Goal: Information Seeking & Learning: Learn about a topic

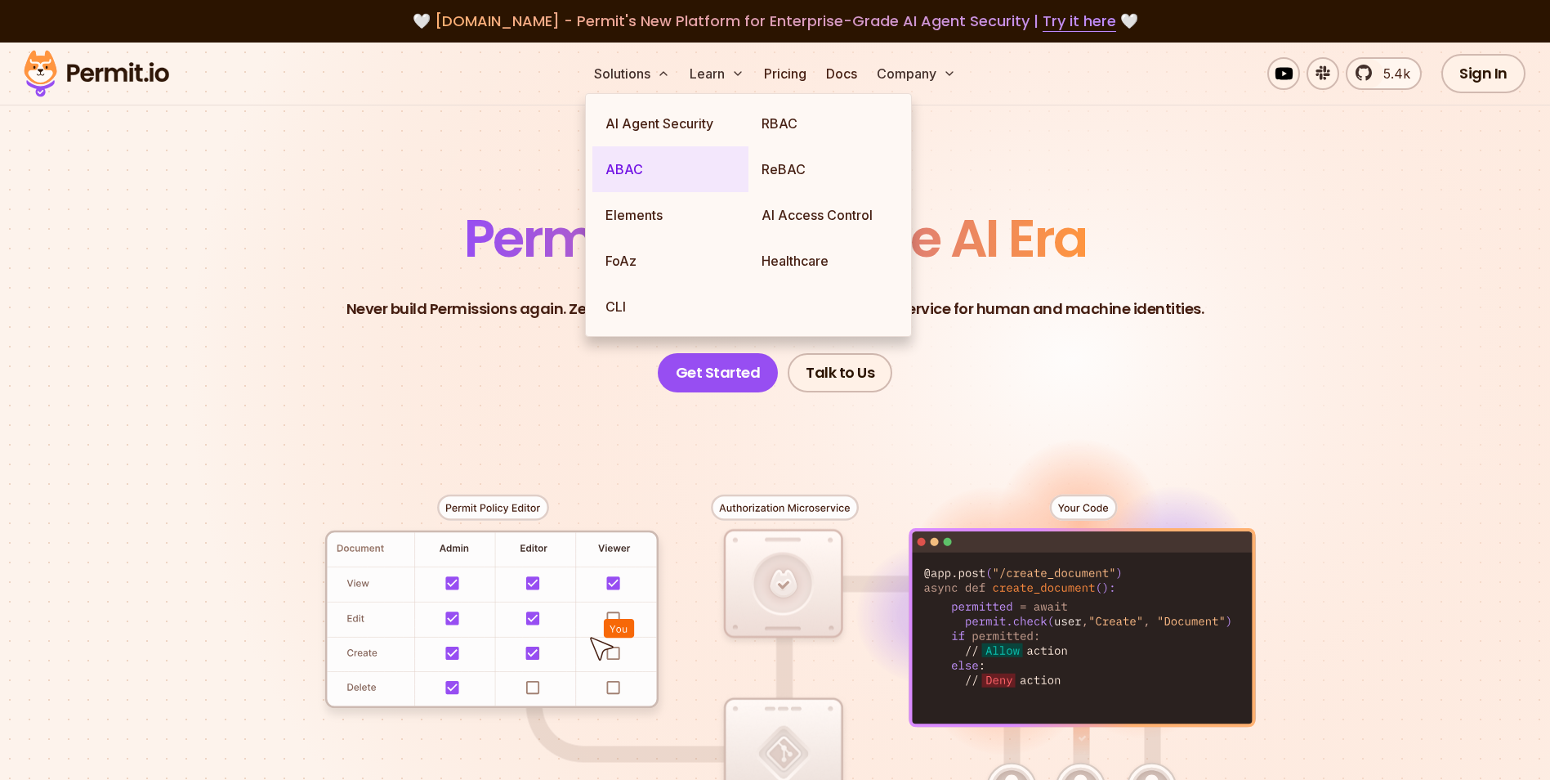
click at [620, 168] on link "ABAC" at bounding box center [670, 169] width 156 height 46
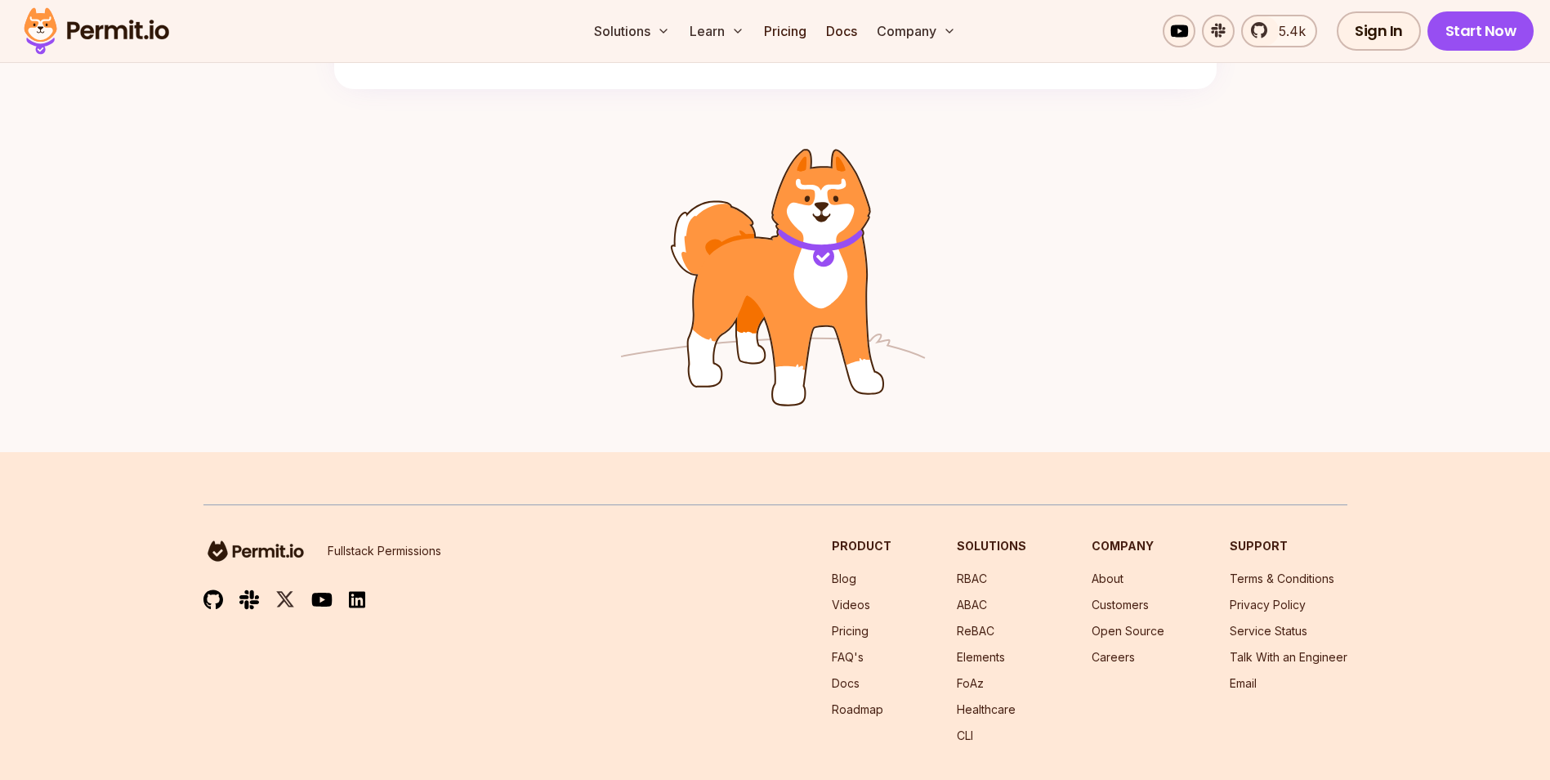
scroll to position [2615, 0]
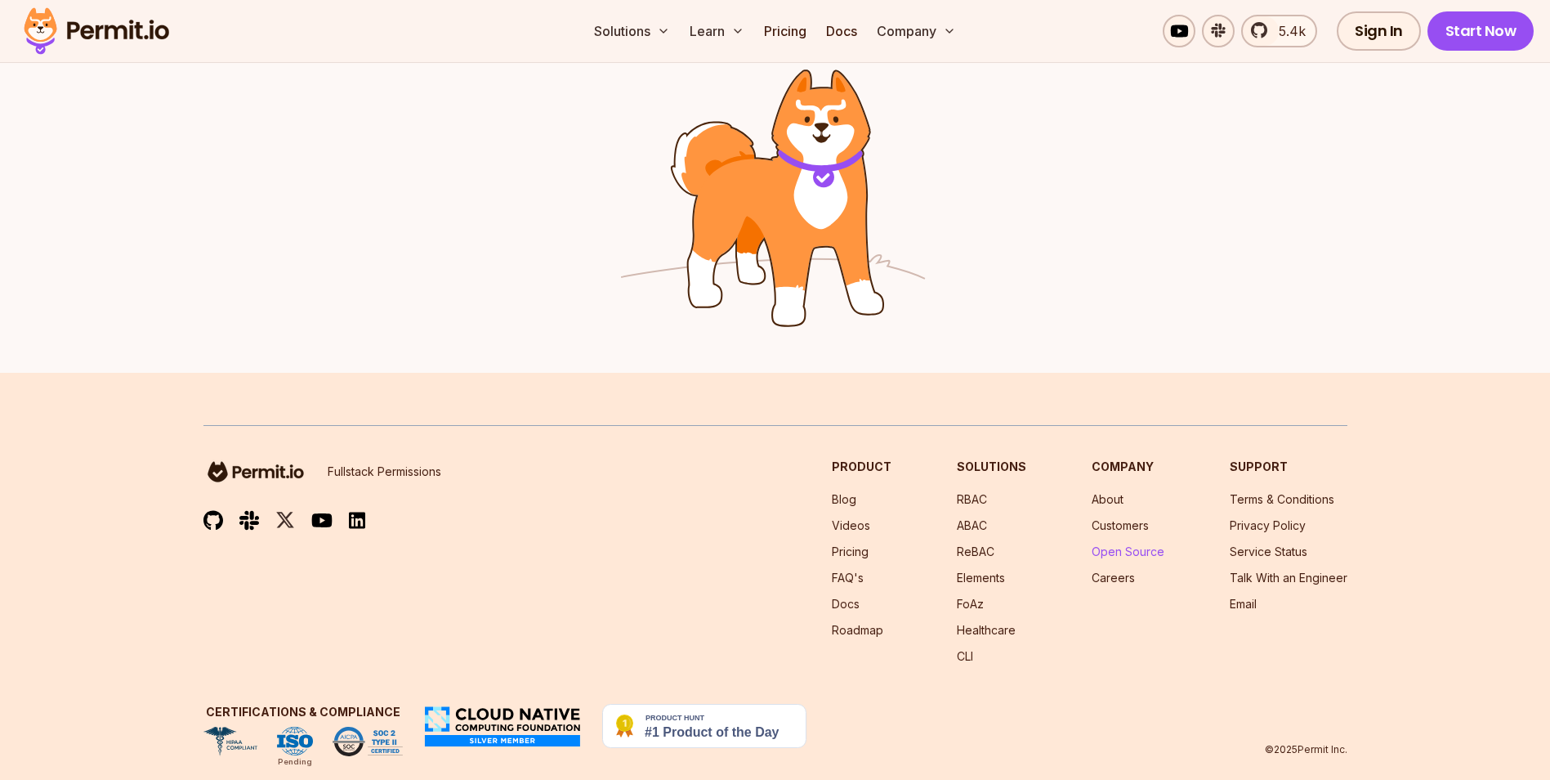
click at [1143, 548] on link "Open Source" at bounding box center [1128, 551] width 73 height 14
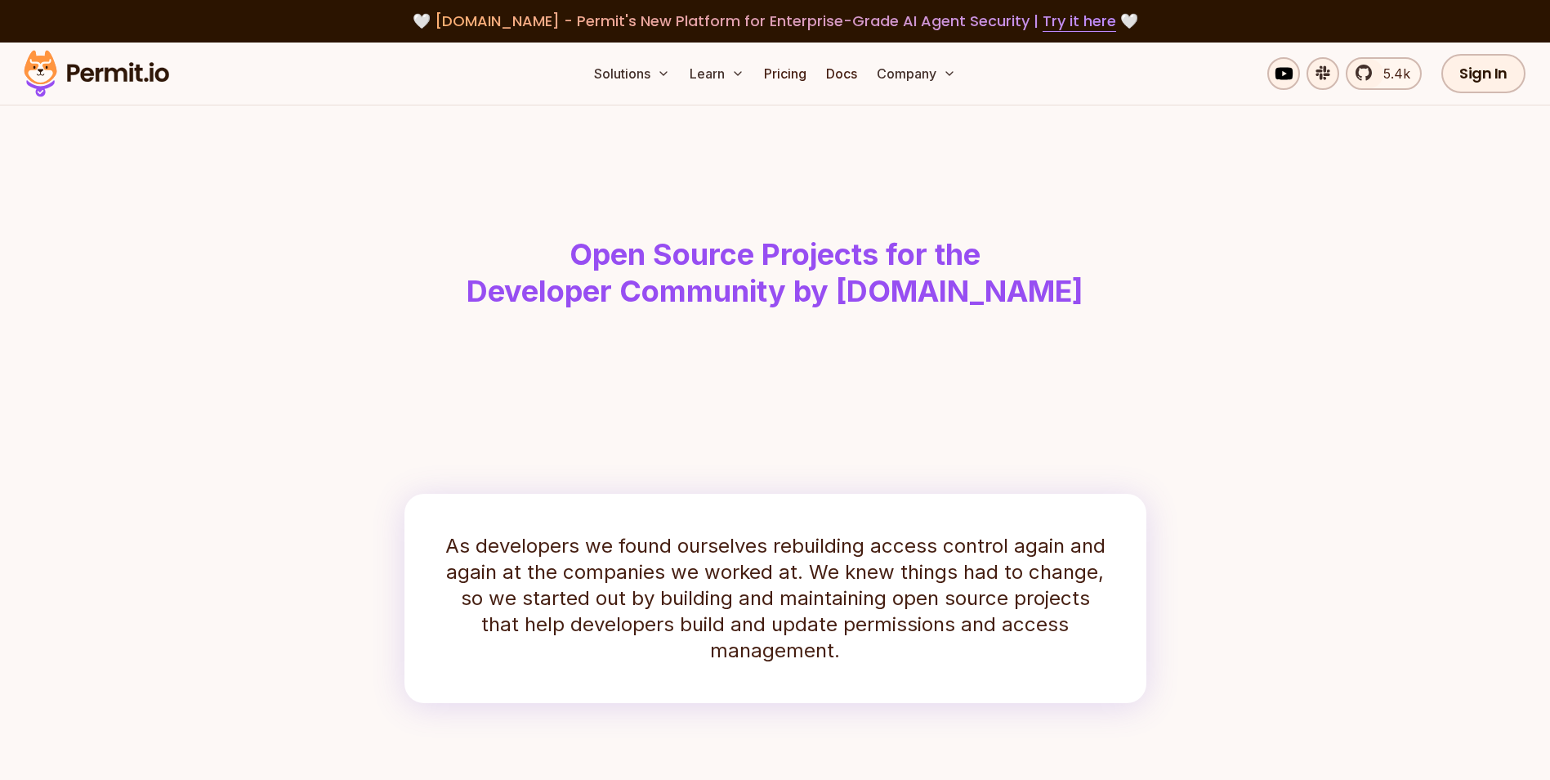
click at [1106, 203] on header "Open Source Projects for the Developer Community by Permit.io" at bounding box center [775, 240] width 1046 height 270
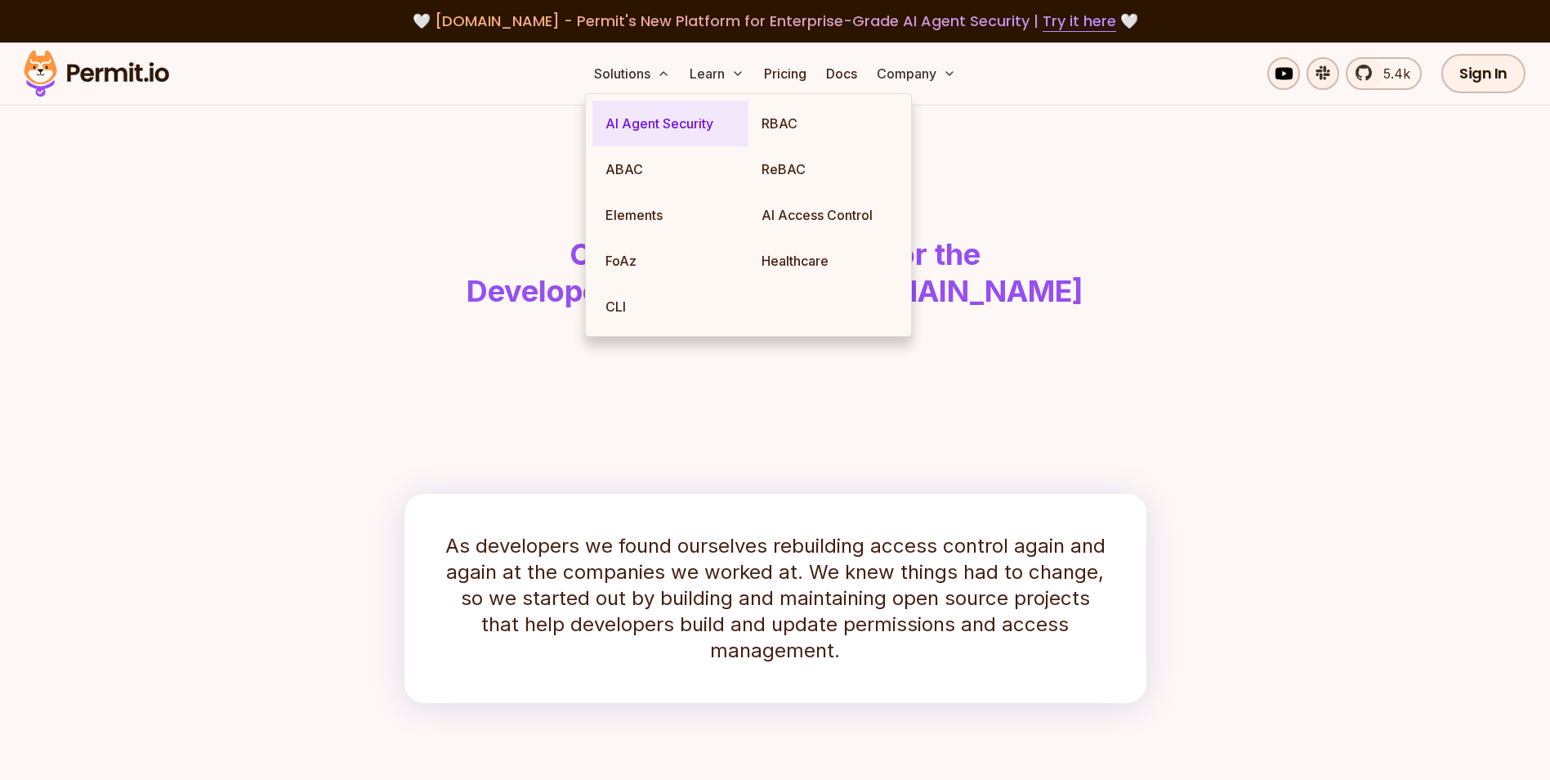
click at [651, 118] on link "AI Agent Security" at bounding box center [670, 124] width 156 height 46
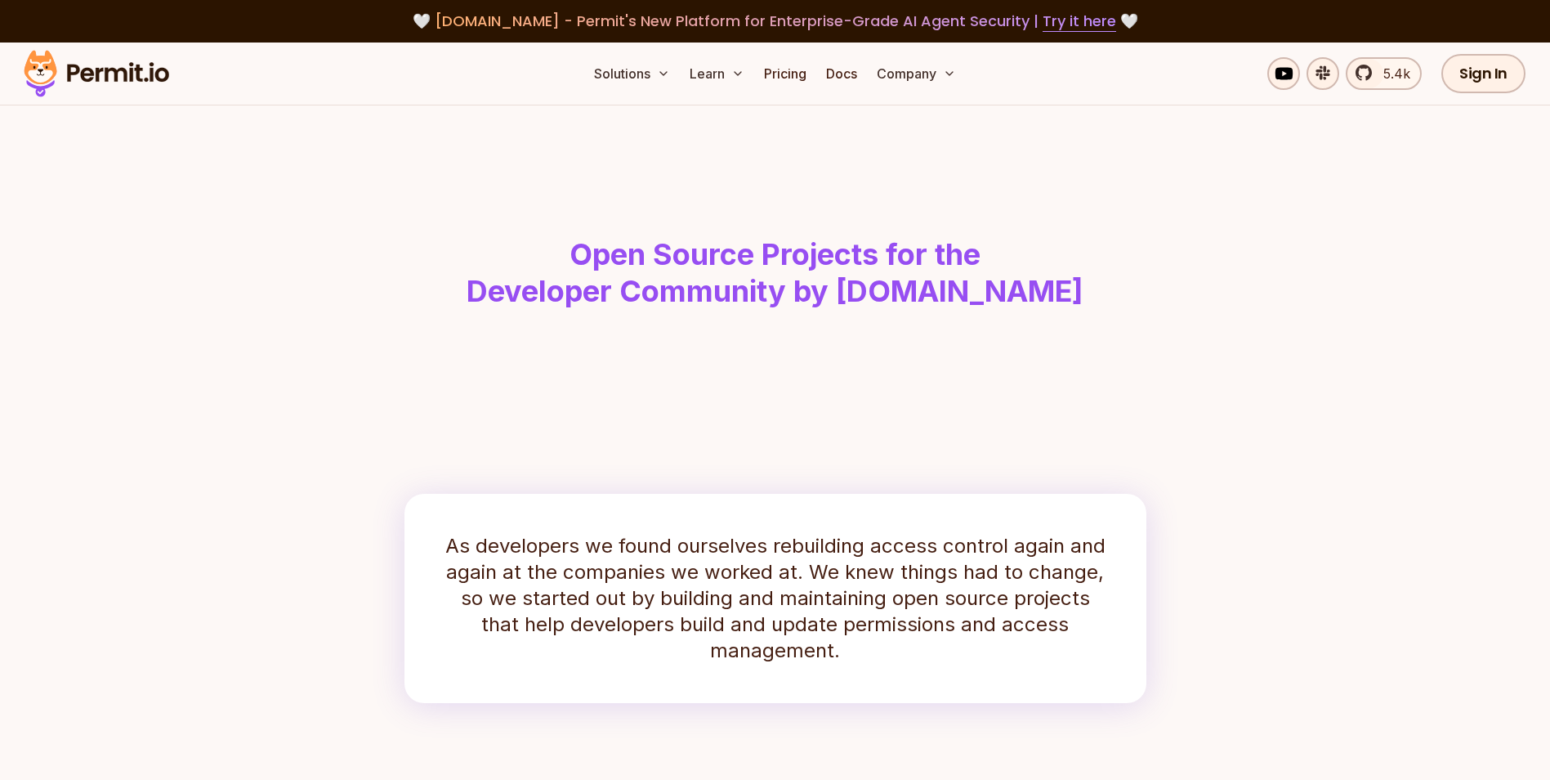
click at [1155, 239] on h1 "Open Source Projects for the Developer Community by Permit.io" at bounding box center [775, 273] width 837 height 74
click at [117, 80] on img at bounding box center [96, 74] width 160 height 56
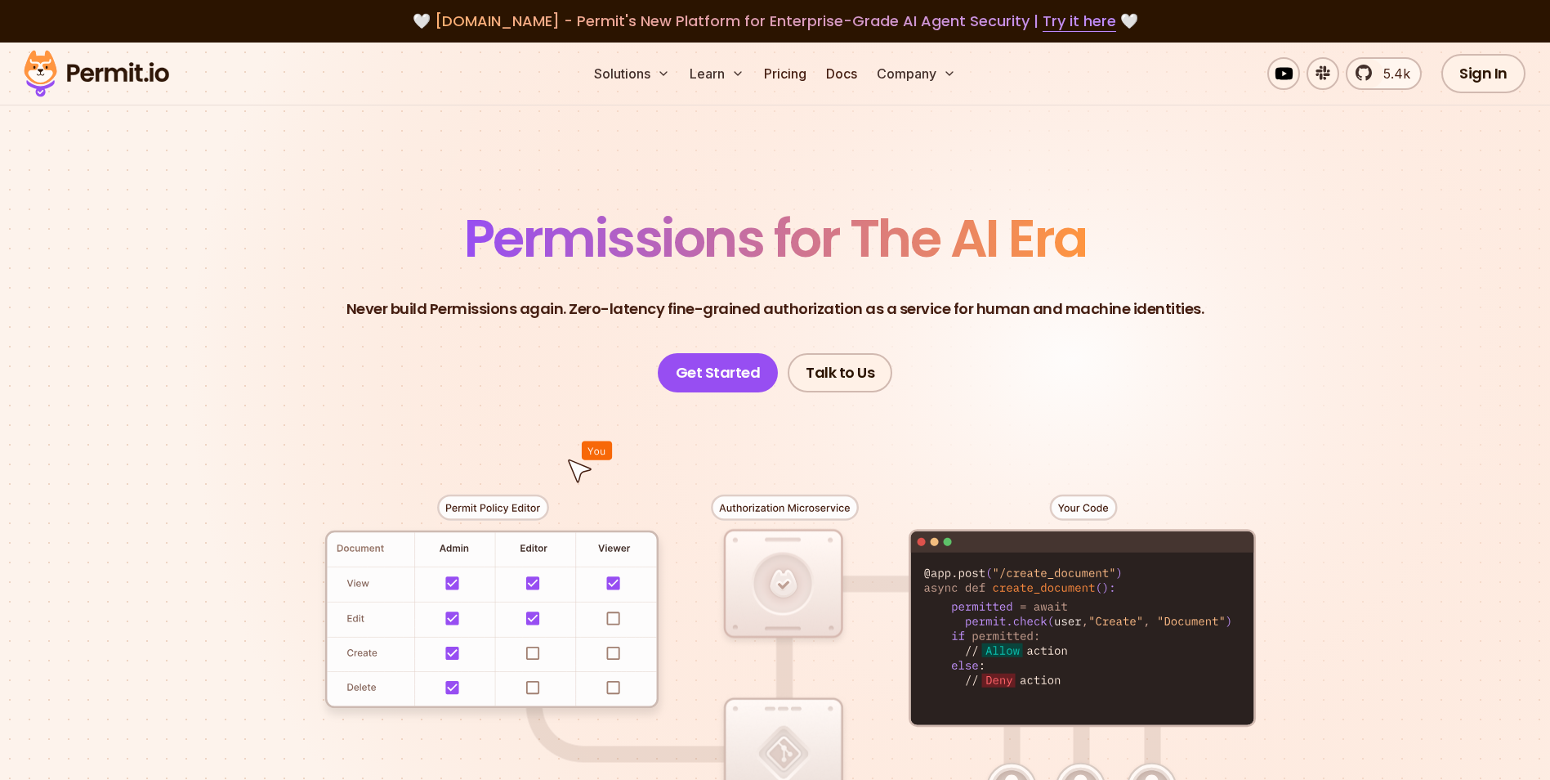
click at [1365, 272] on section "Permissions for The AI Era Never build Permissions again. Zero-latency fine-gra…" at bounding box center [775, 581] width 1550 height 1079
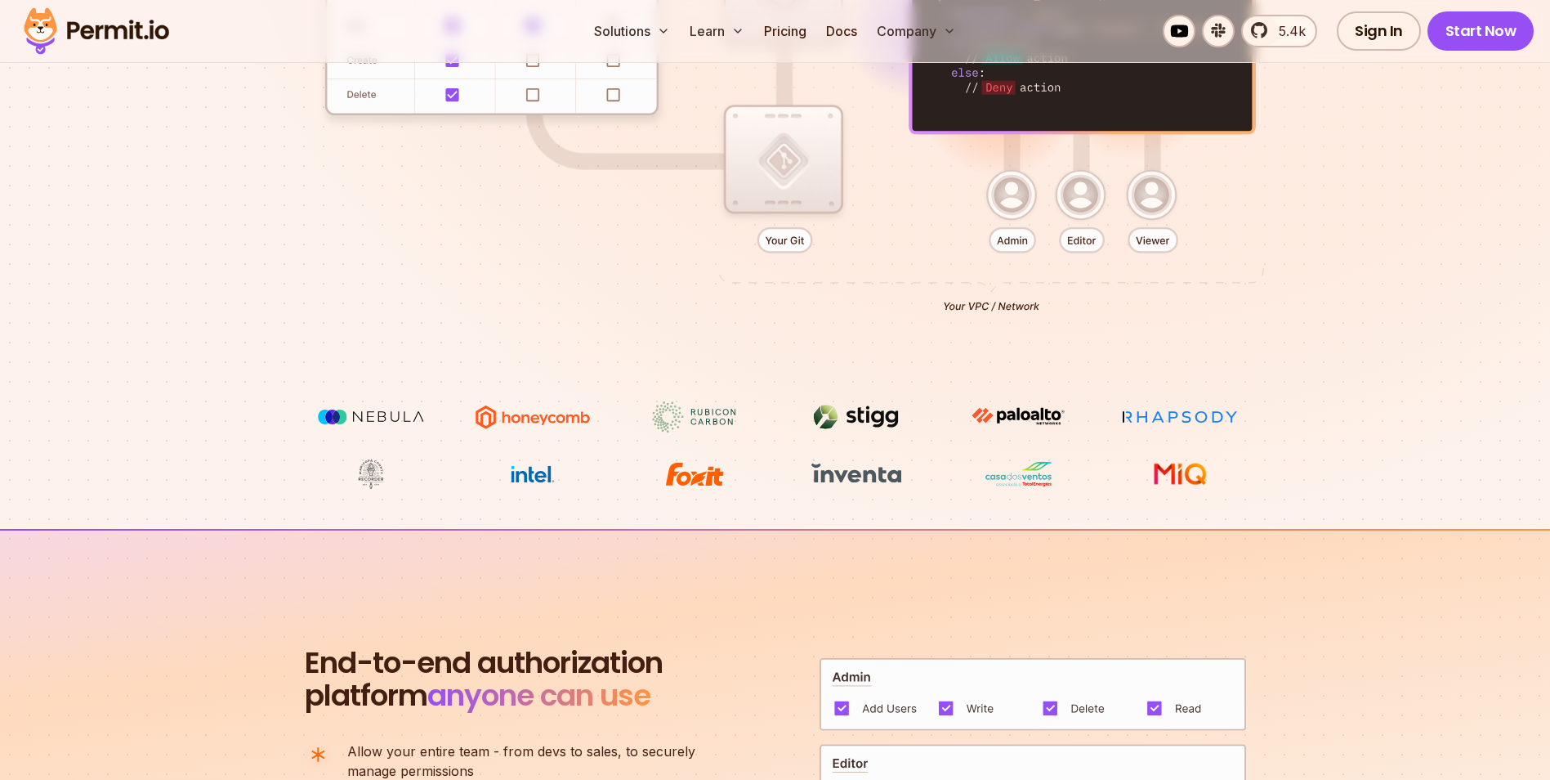
scroll to position [654, 0]
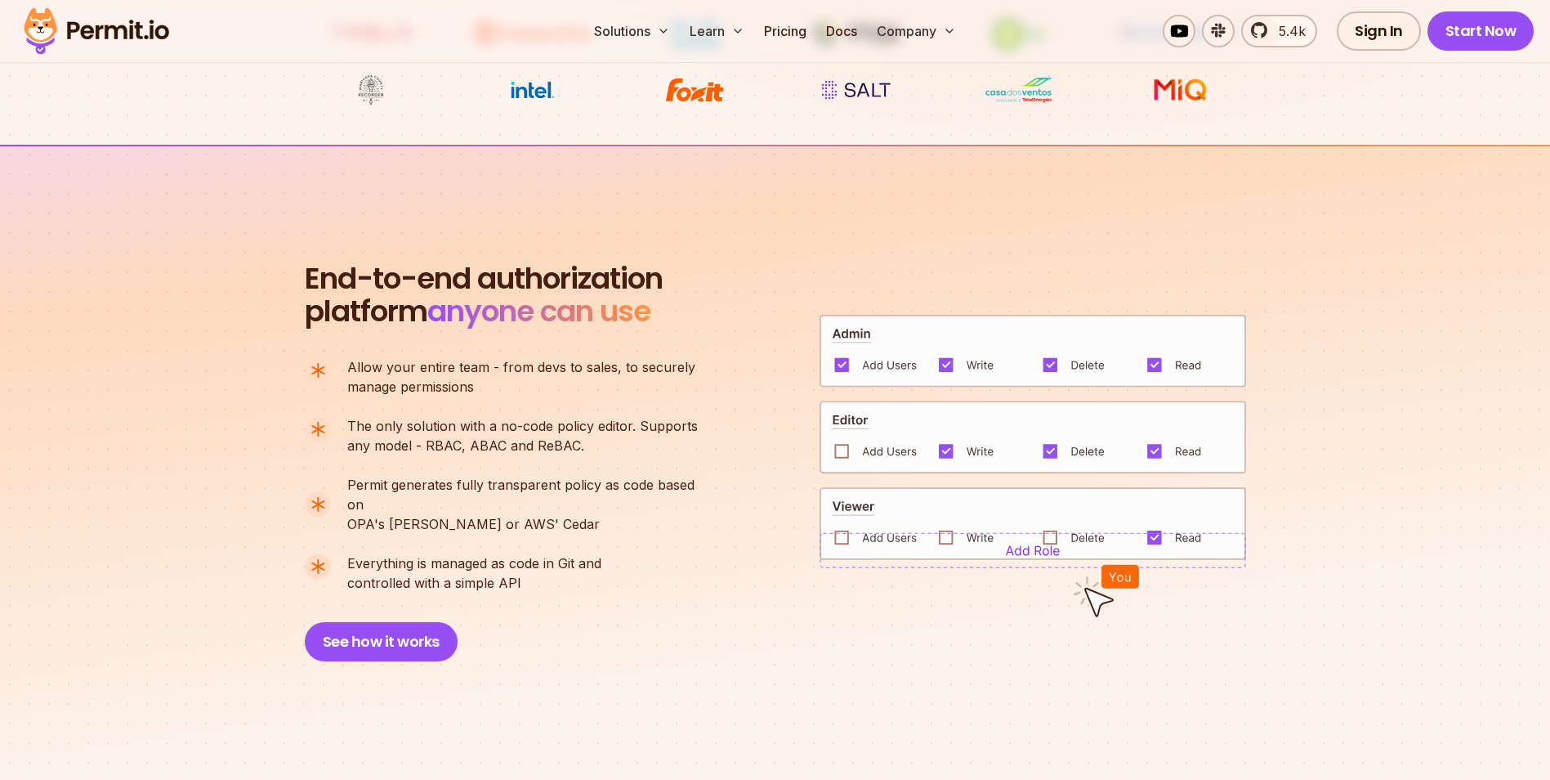
scroll to position [981, 0]
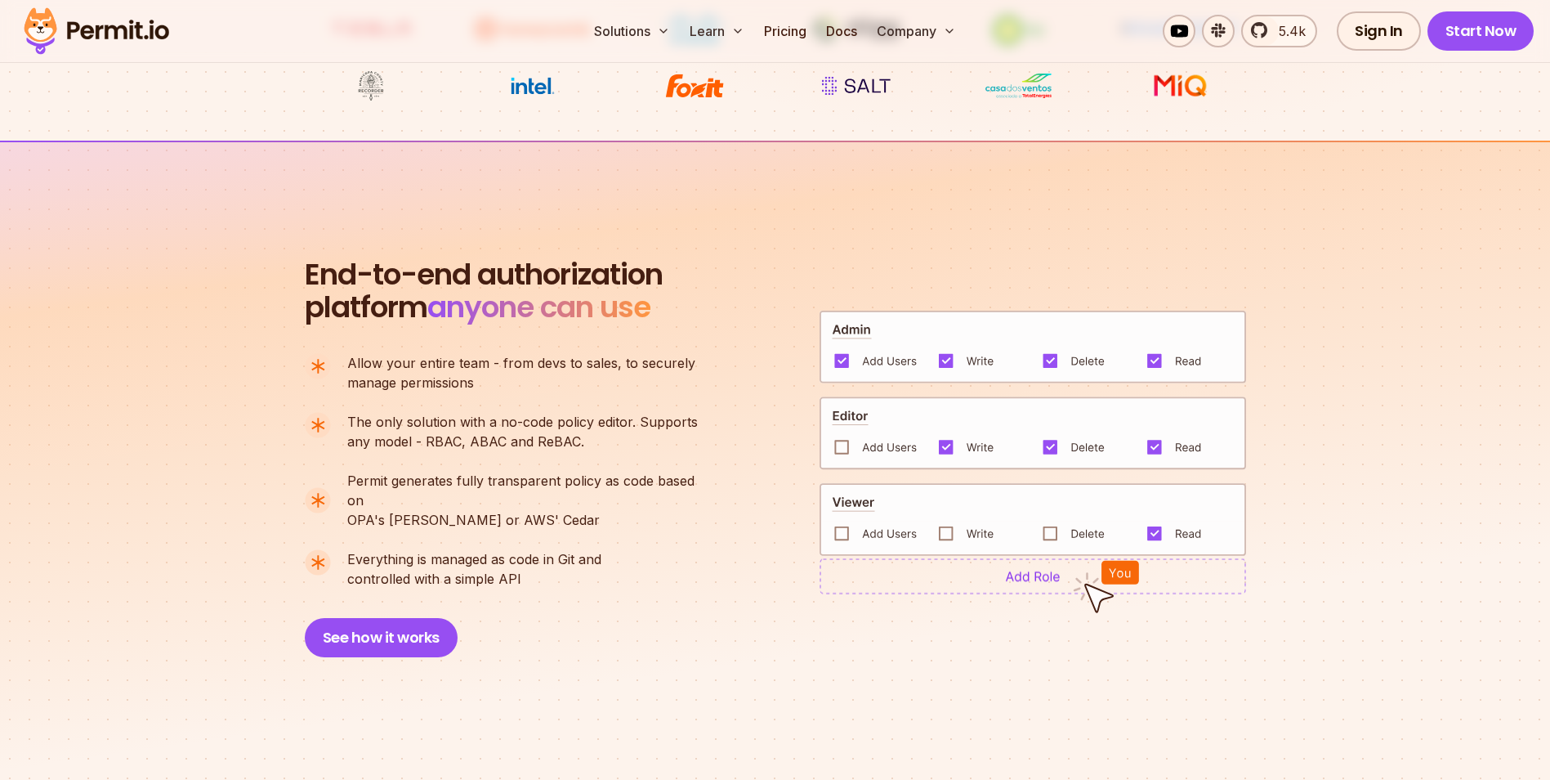
click at [739, 393] on div "End-to-end authorization platform anyone can use A no-code authorization platfo…" at bounding box center [775, 457] width 941 height 399
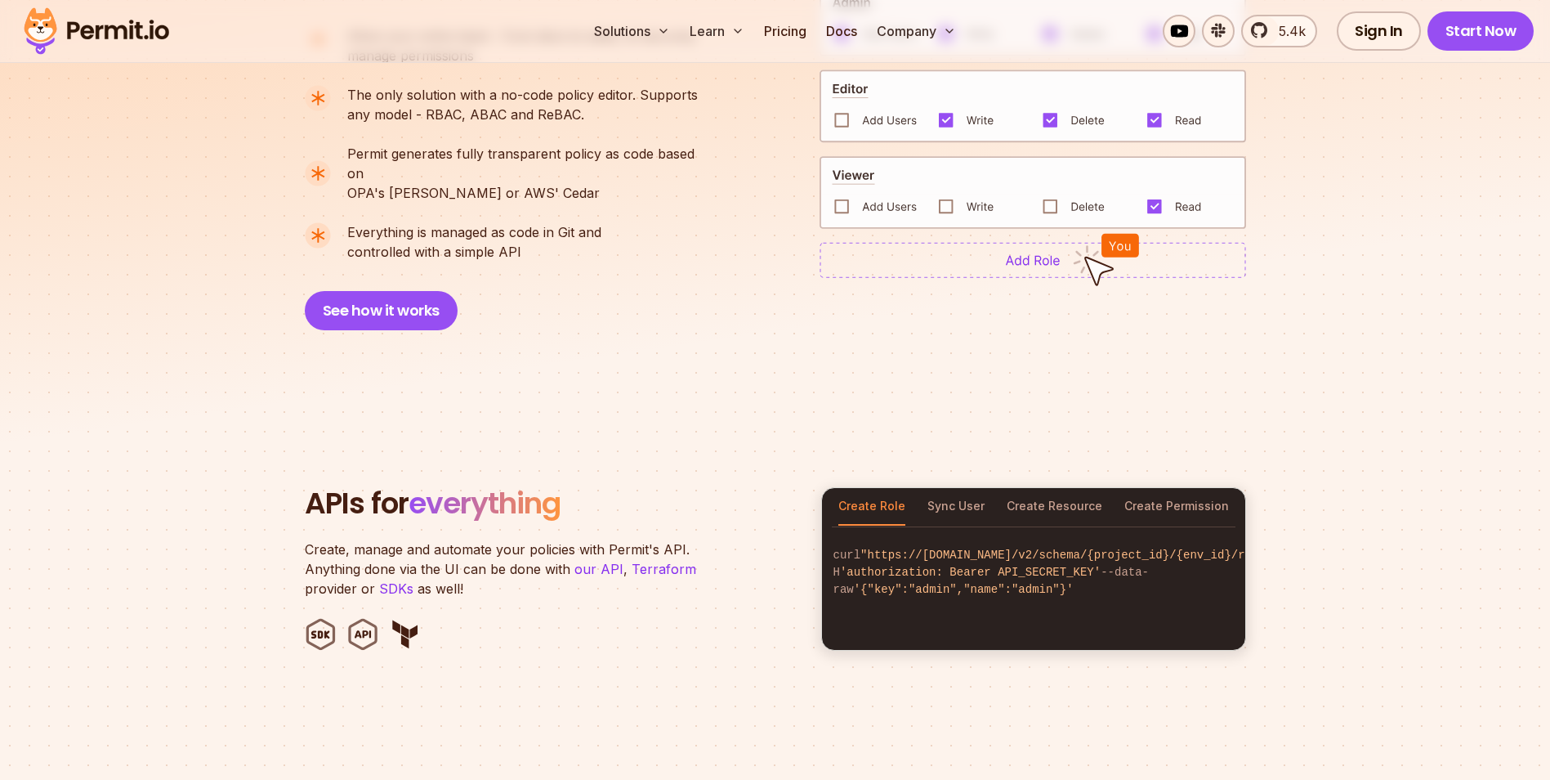
scroll to position [1389, 0]
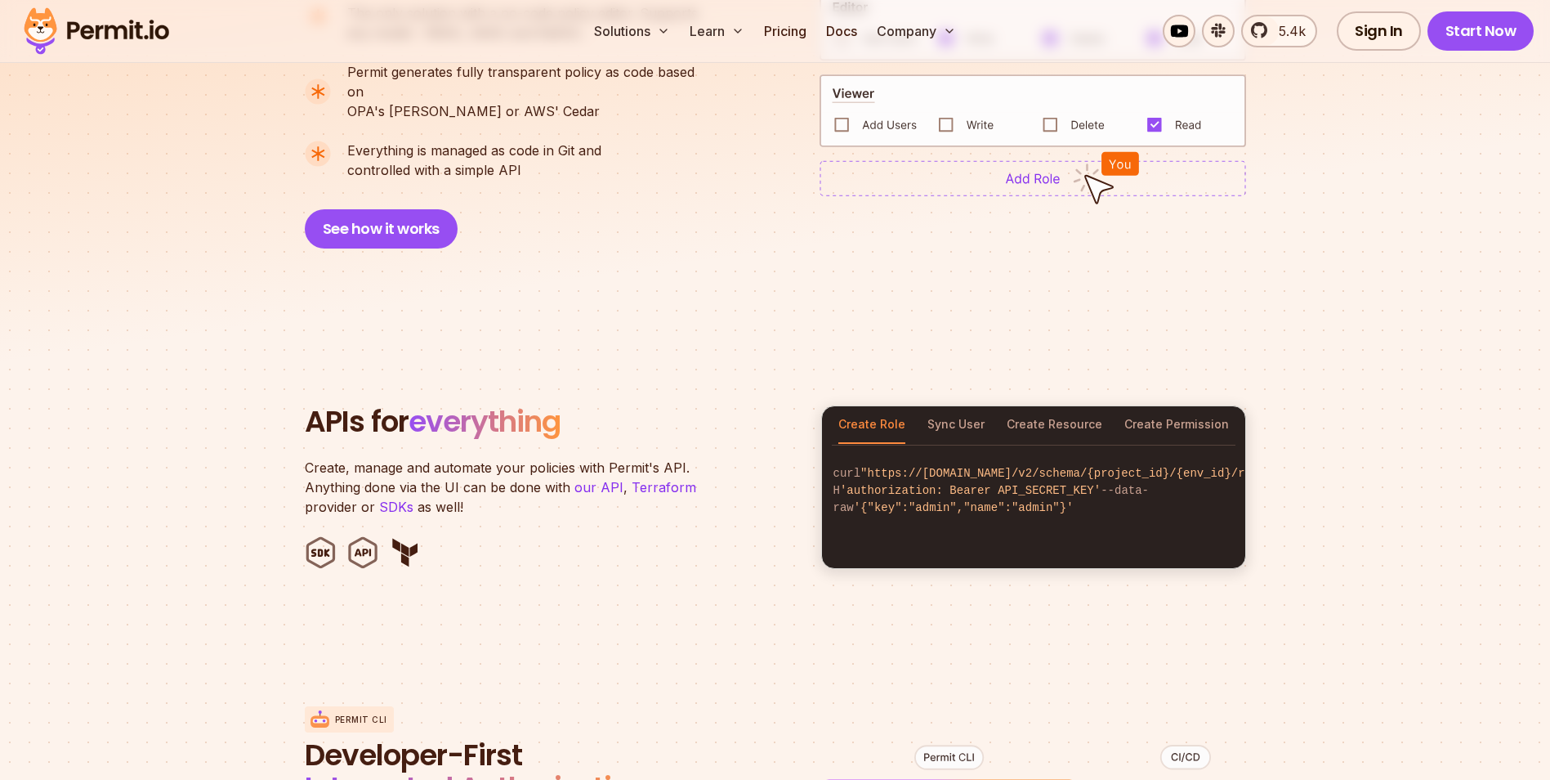
click at [735, 405] on h2 "APIs for everything" at bounding box center [553, 421] width 497 height 33
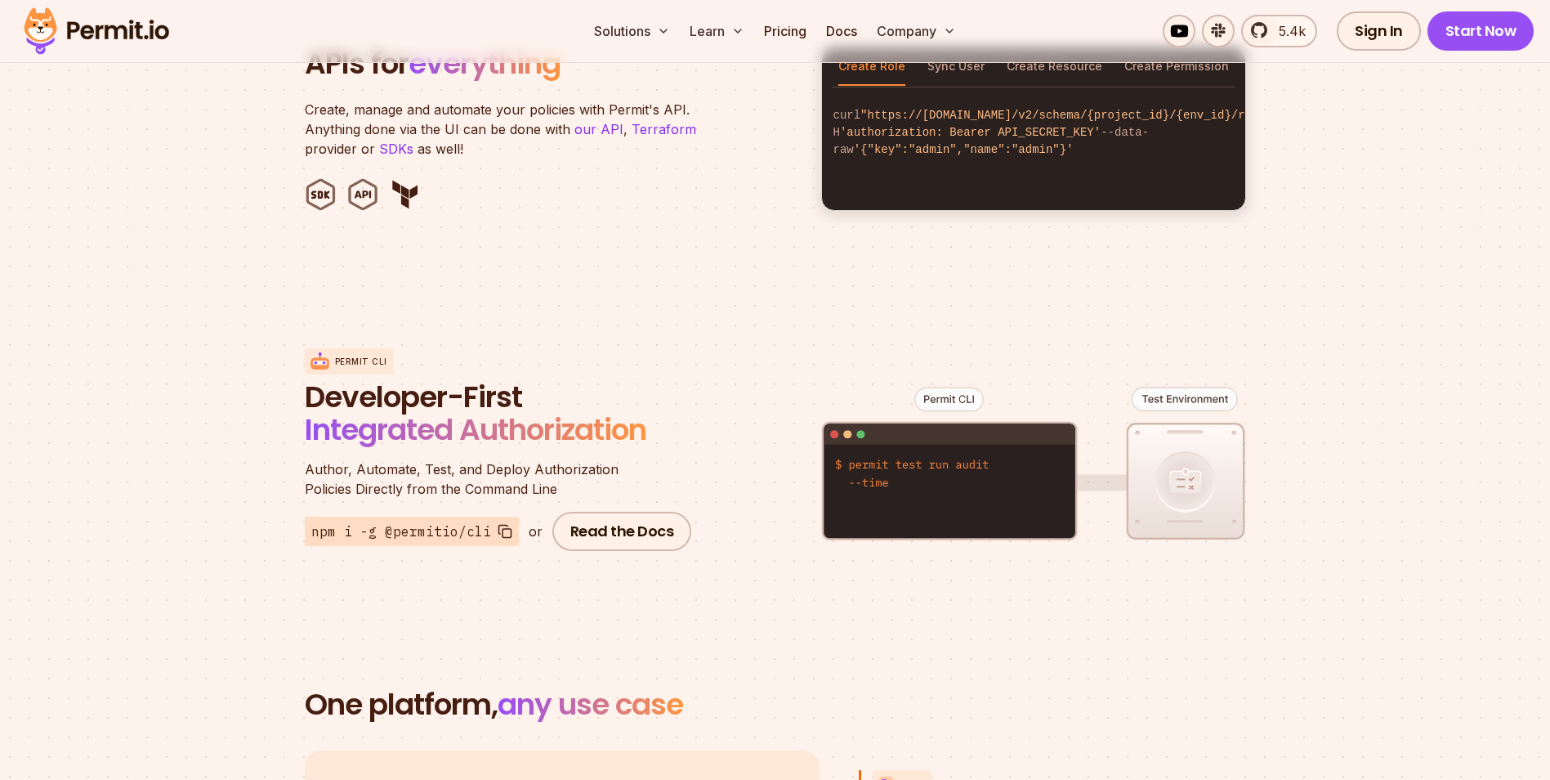
scroll to position [1798, 0]
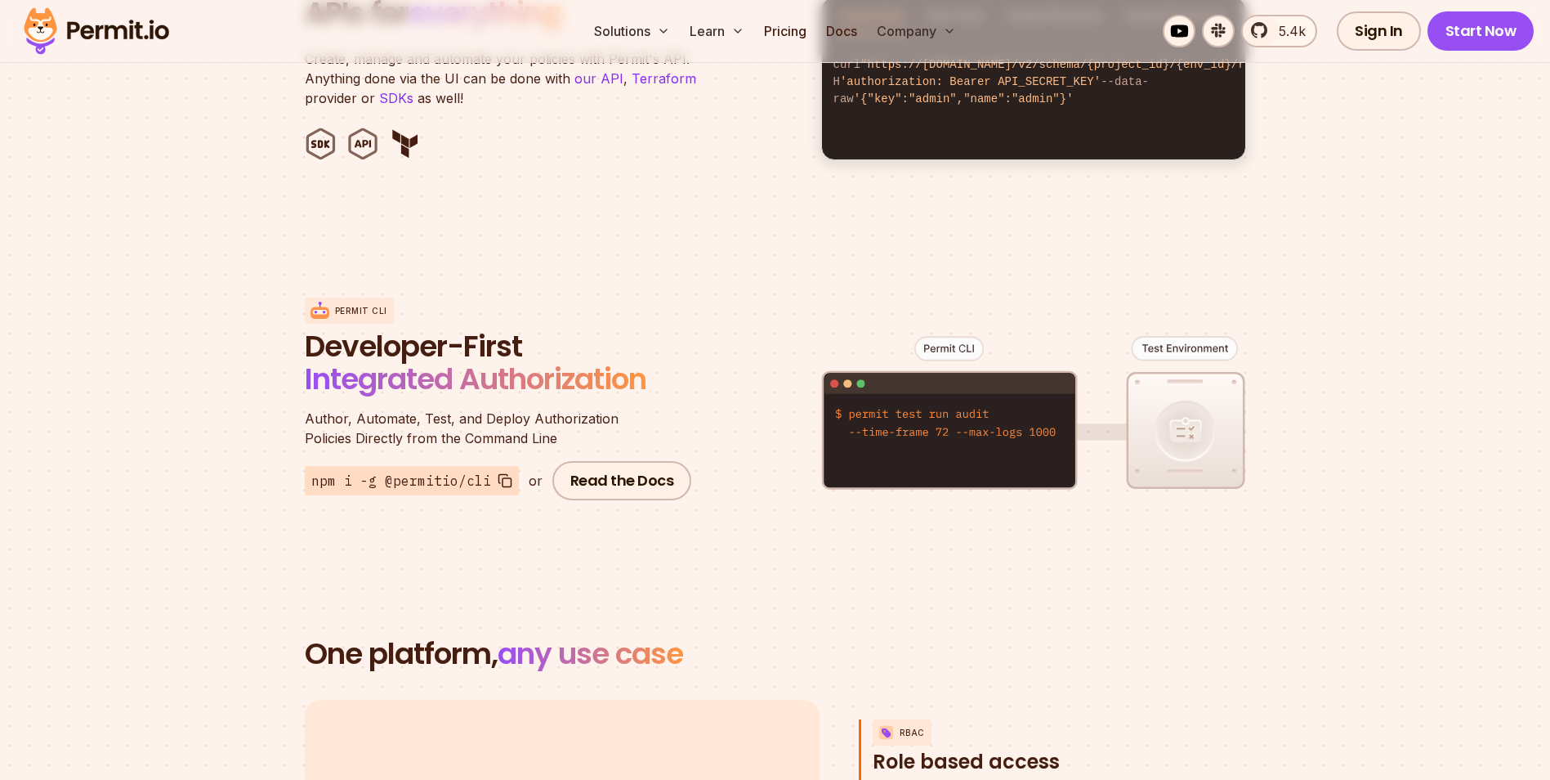
click at [728, 390] on div "Permit CLI Developer-First Integrated Authorization Author, Automate, Test, and…" at bounding box center [775, 399] width 941 height 321
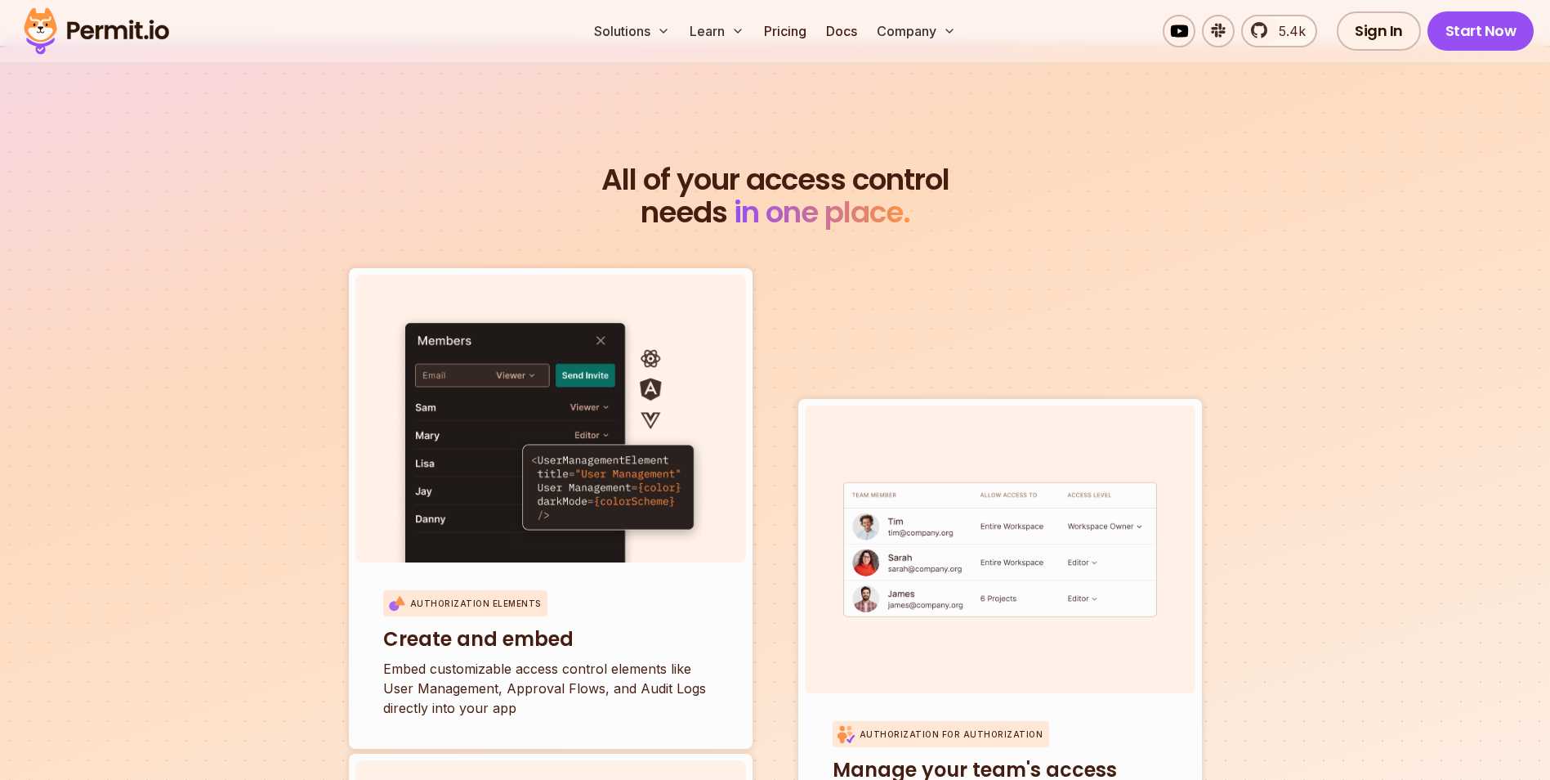
scroll to position [5393, 0]
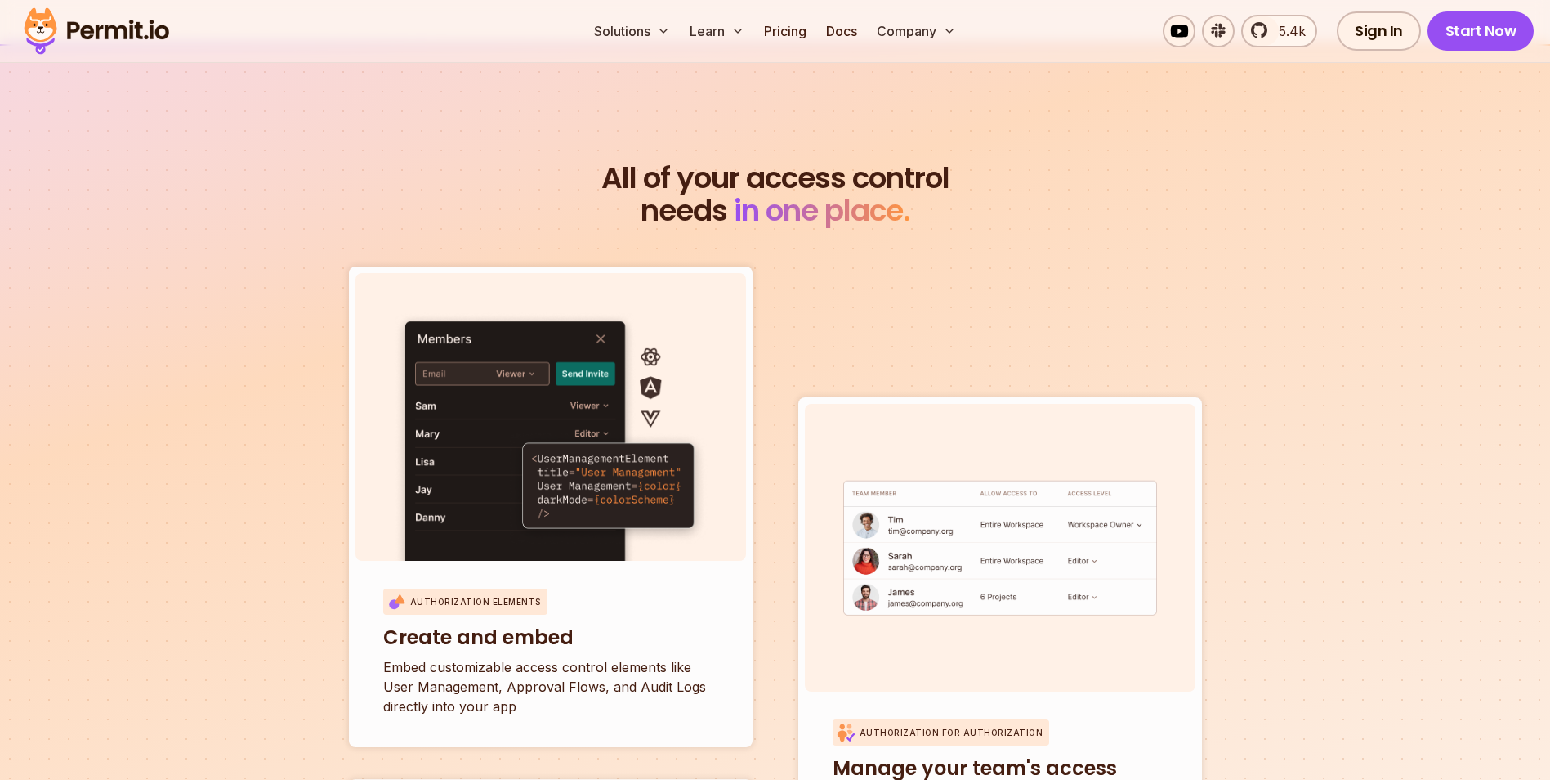
click at [1369, 511] on section "All of your access control needs in one place. Authorization Elements Create an…" at bounding box center [775, 763] width 1550 height 1438
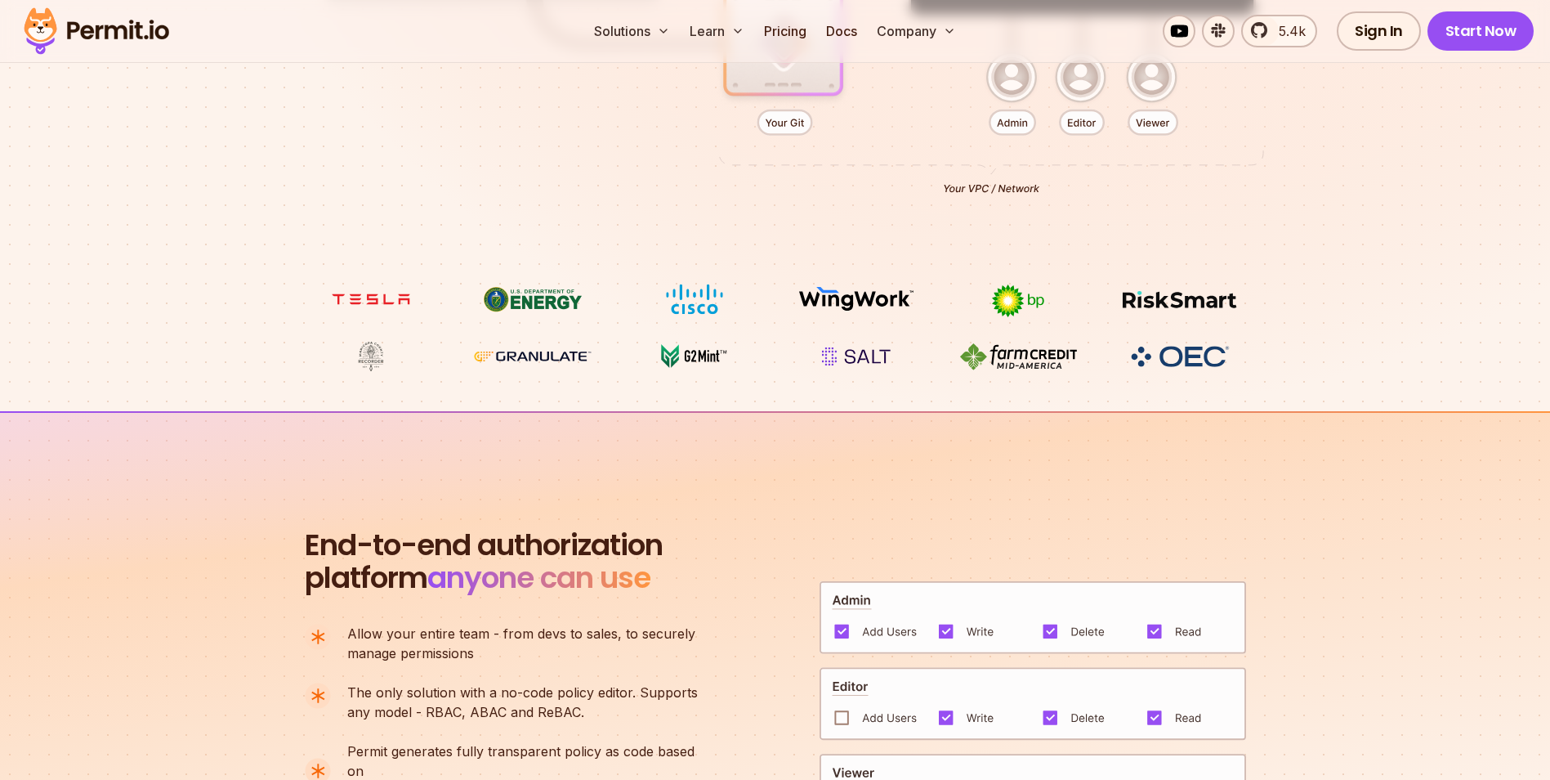
scroll to position [0, 0]
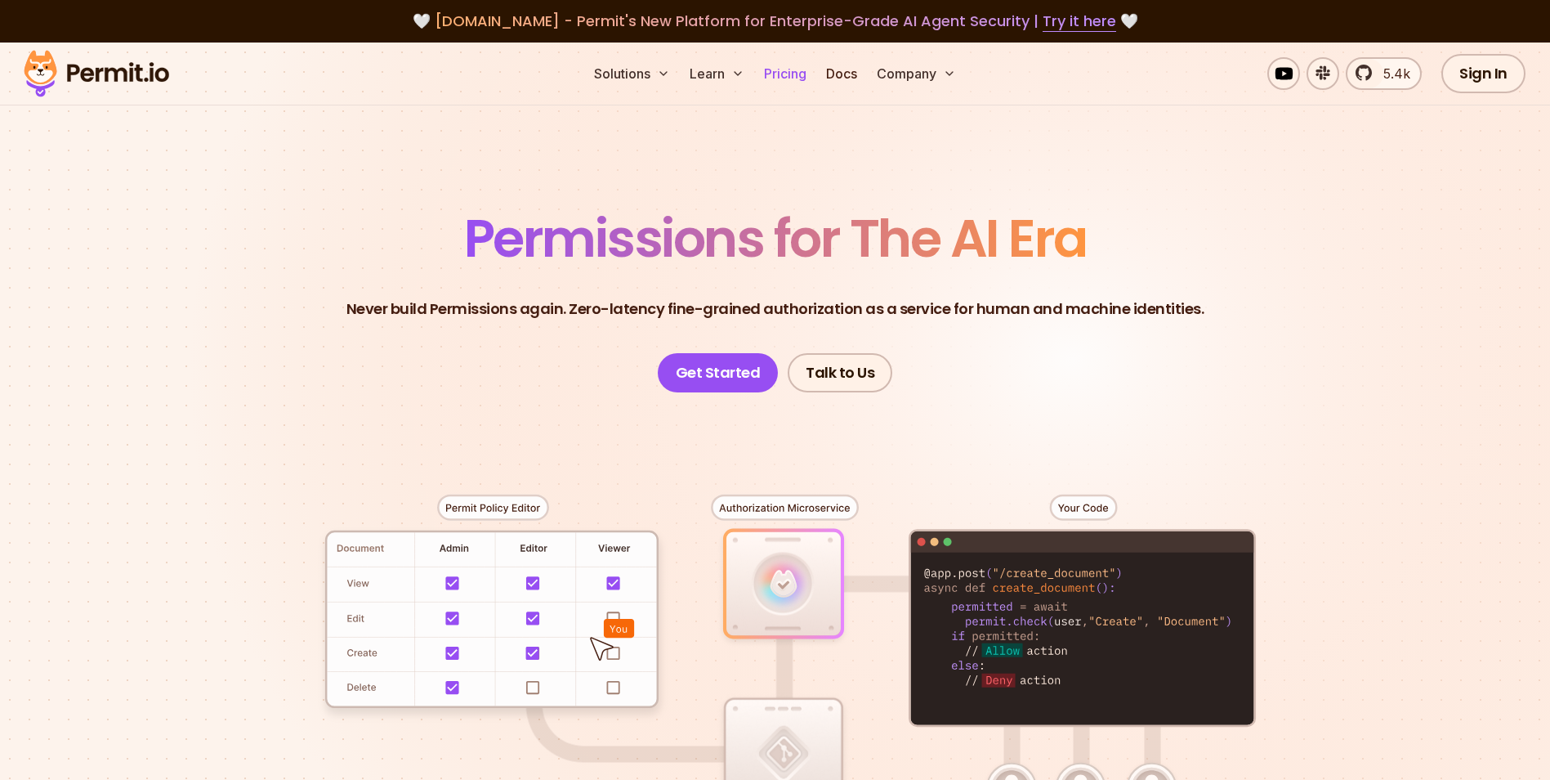
click at [782, 74] on link "Pricing" at bounding box center [785, 73] width 56 height 33
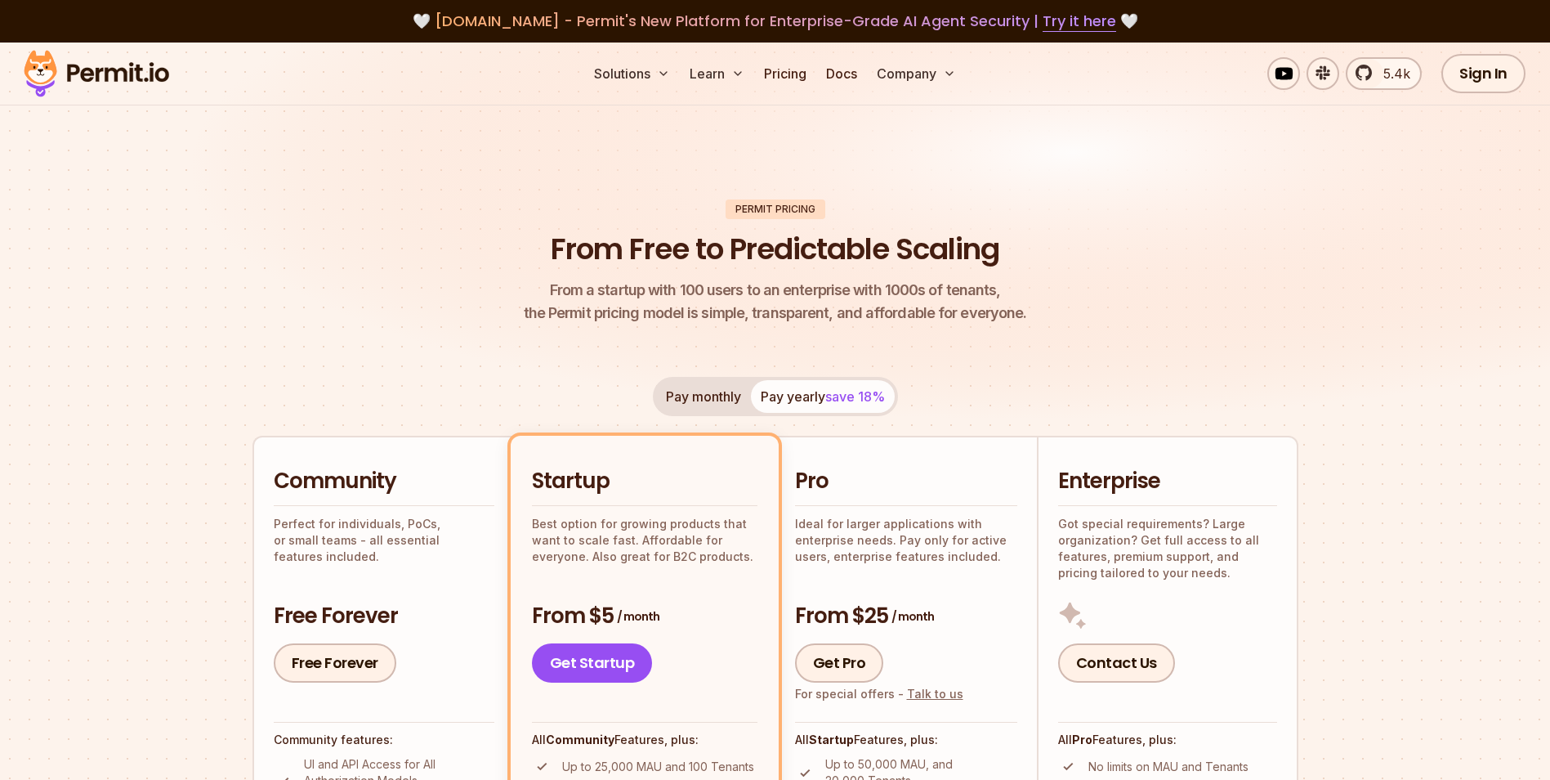
click at [1309, 335] on img at bounding box center [775, 248] width 1550 height 413
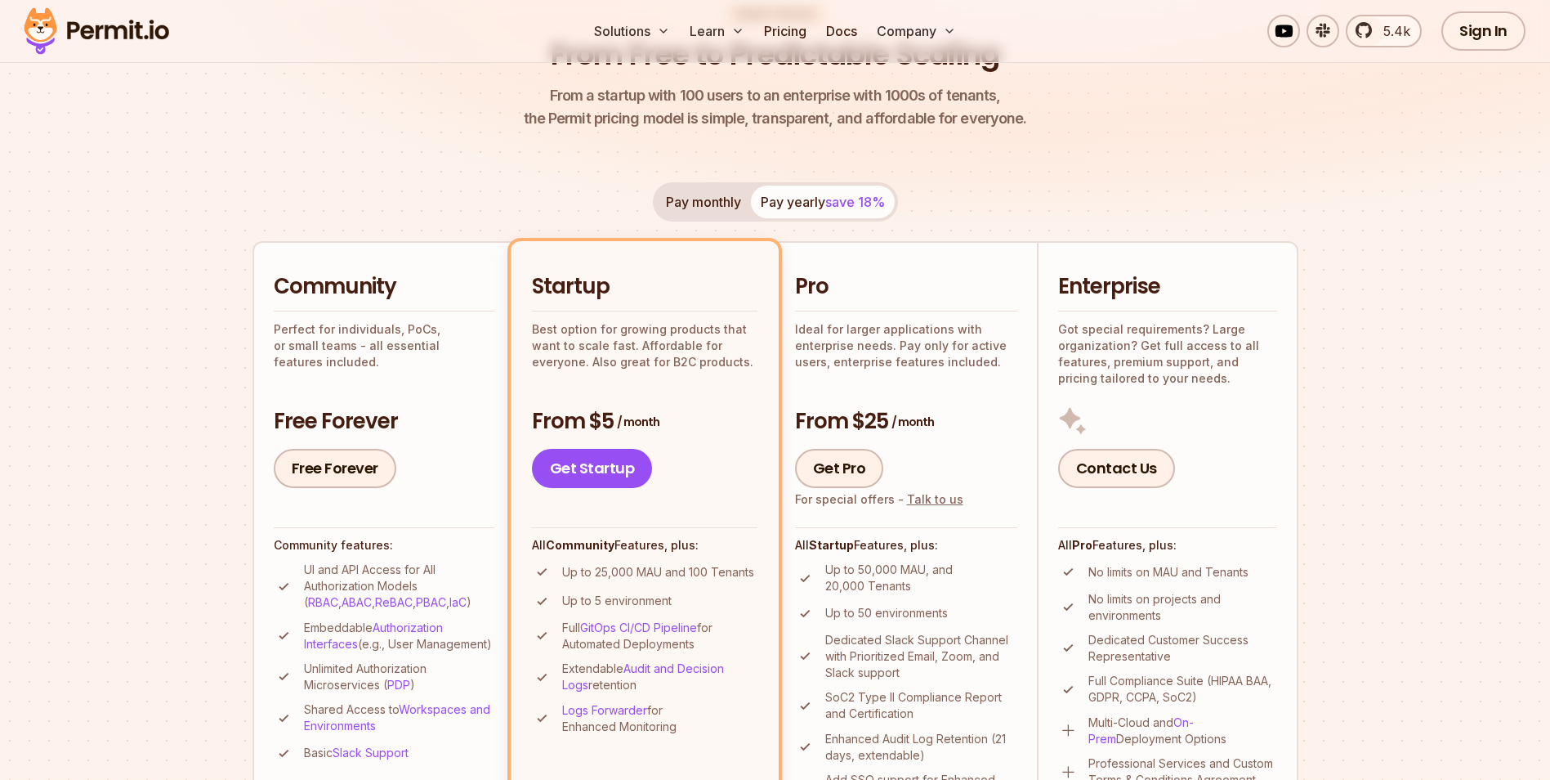
scroll to position [245, 0]
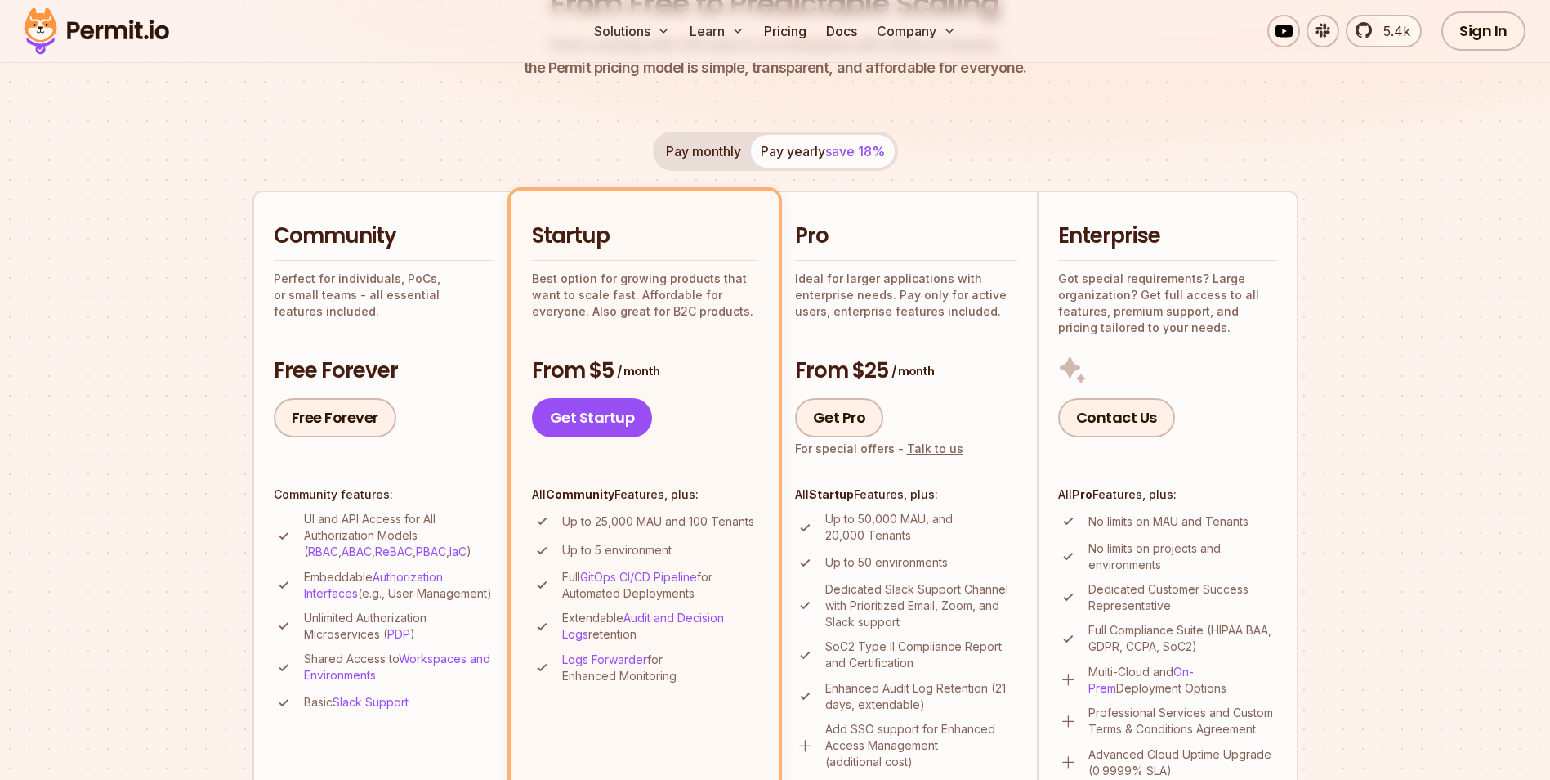
click at [1392, 333] on section "Permit Pricing From Free to Predictable Scaling From a startup with 100 users t…" at bounding box center [775, 681] width 1550 height 1768
click at [1389, 339] on section "Permit Pricing From Free to Predictable Scaling From a startup with 100 users t…" at bounding box center [775, 681] width 1550 height 1768
click at [1389, 341] on section "Permit Pricing From Free to Predictable Scaling From a startup with 100 users t…" at bounding box center [775, 681] width 1550 height 1768
click at [1389, 342] on section "Permit Pricing From Free to Predictable Scaling From a startup with 100 users t…" at bounding box center [775, 681] width 1550 height 1768
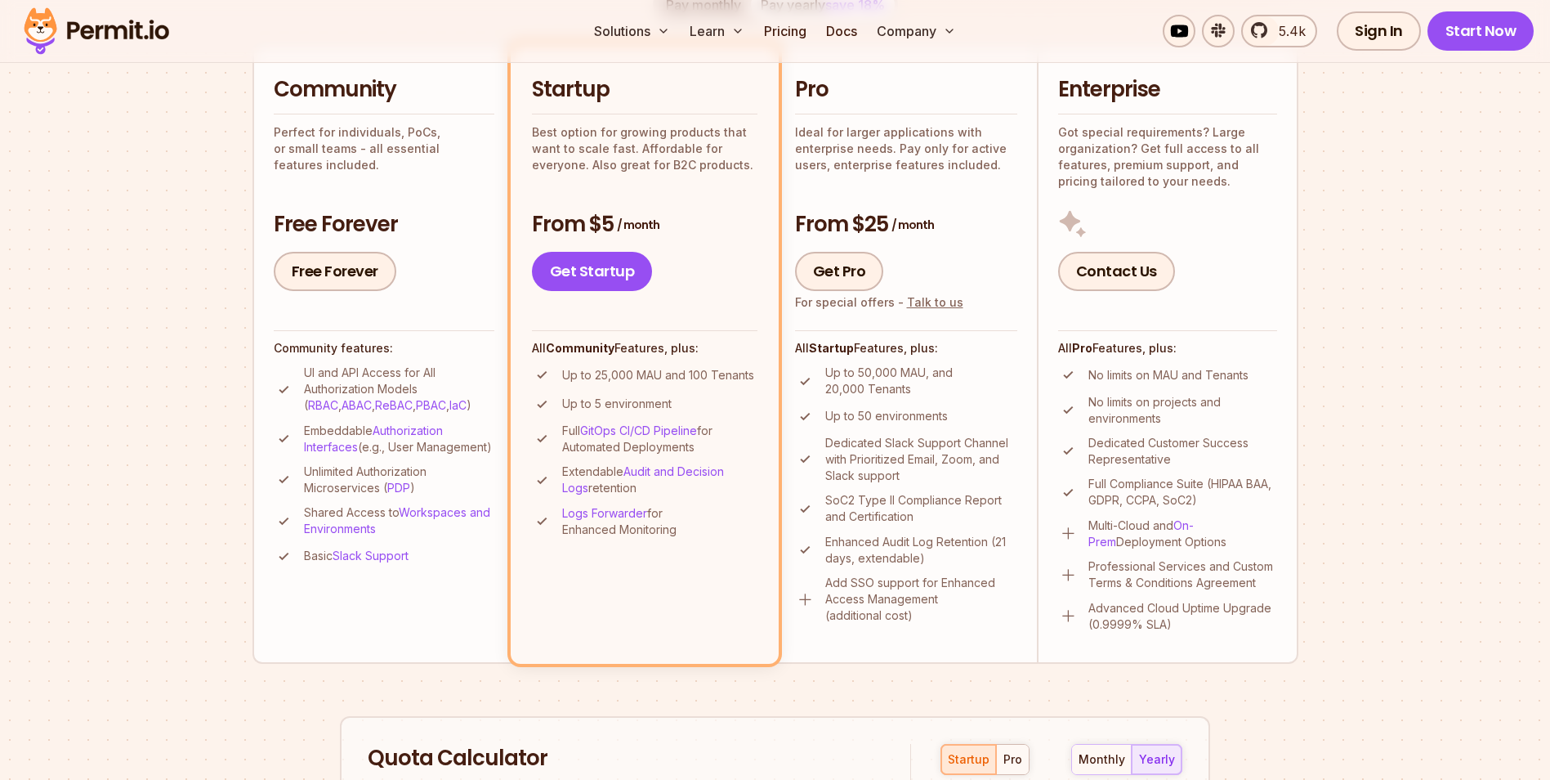
scroll to position [409, 0]
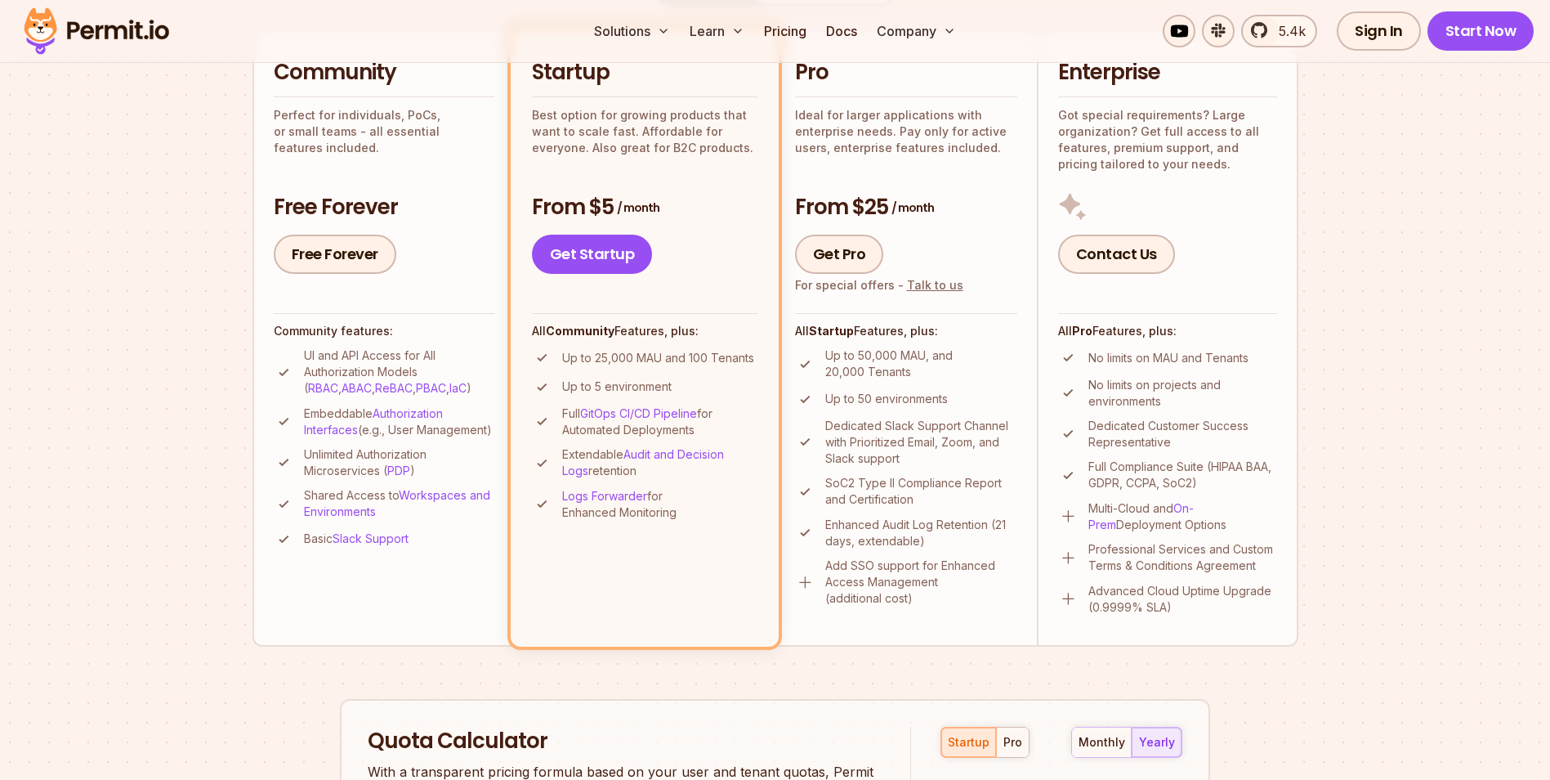
click at [1388, 342] on section "Permit Pricing From Free to Predictable Scaling From a startup with 100 users t…" at bounding box center [775, 518] width 1550 height 1768
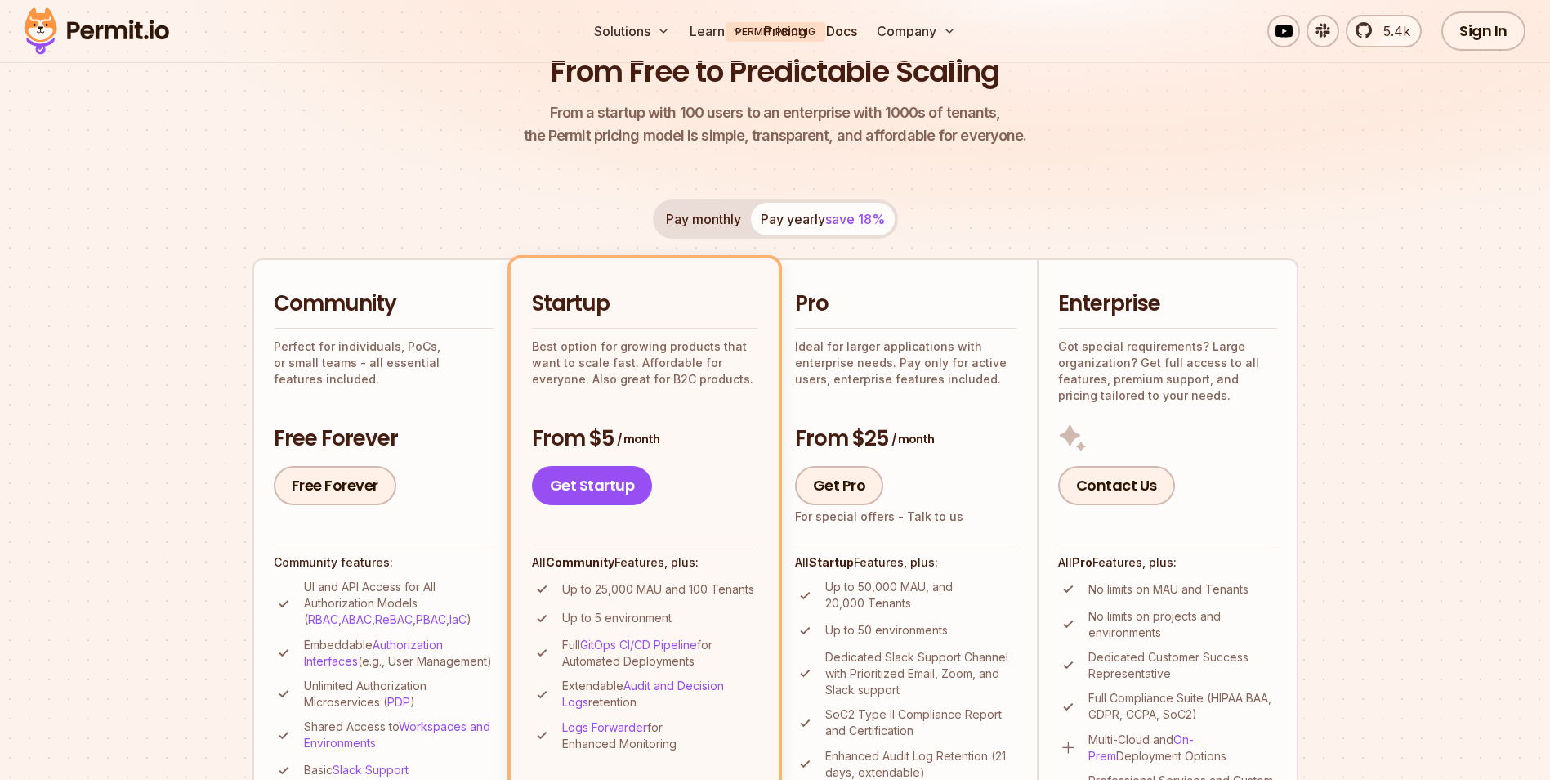
scroll to position [0, 0]
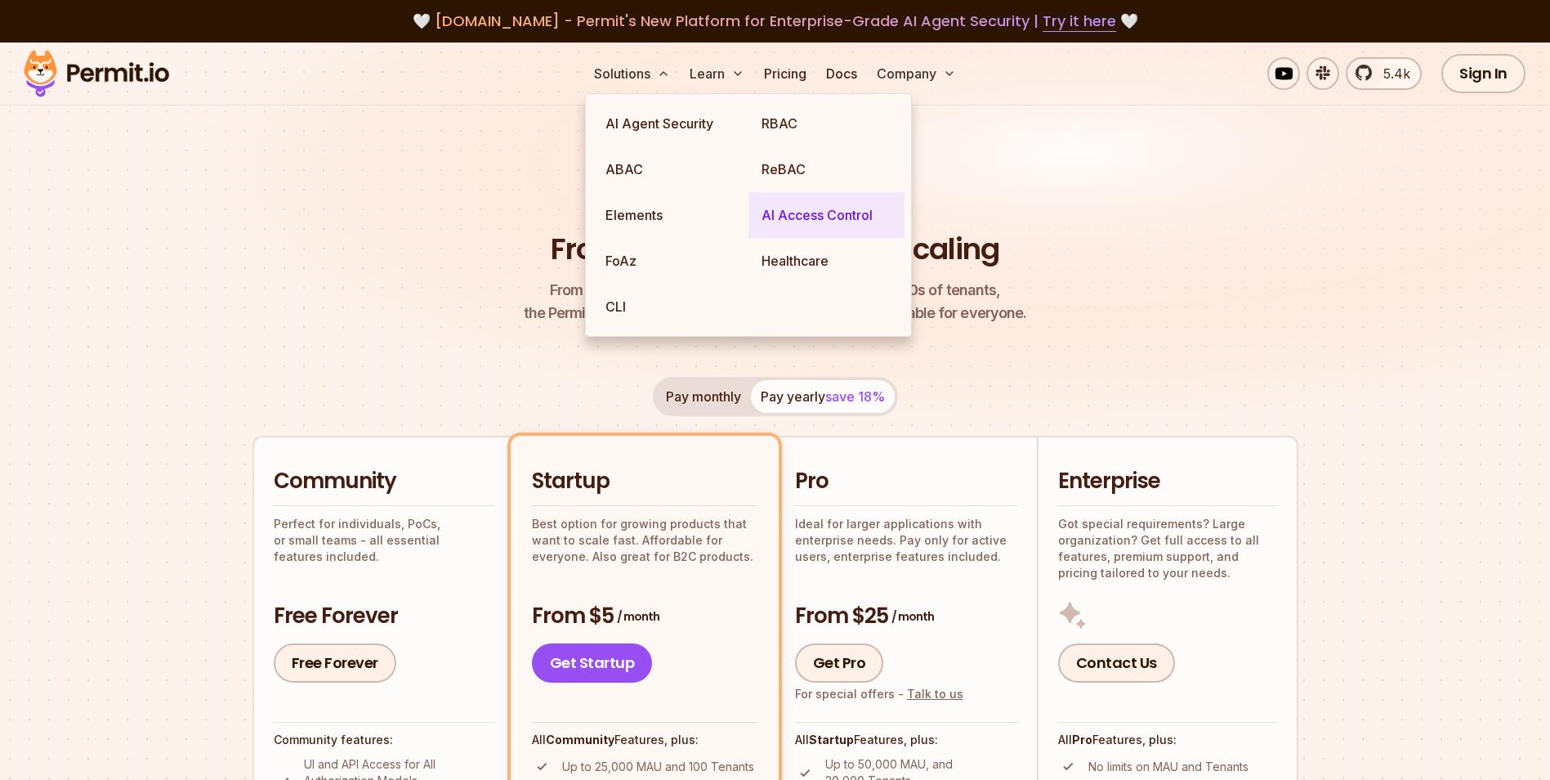
click at [845, 217] on link "AI Access Control" at bounding box center [827, 215] width 156 height 46
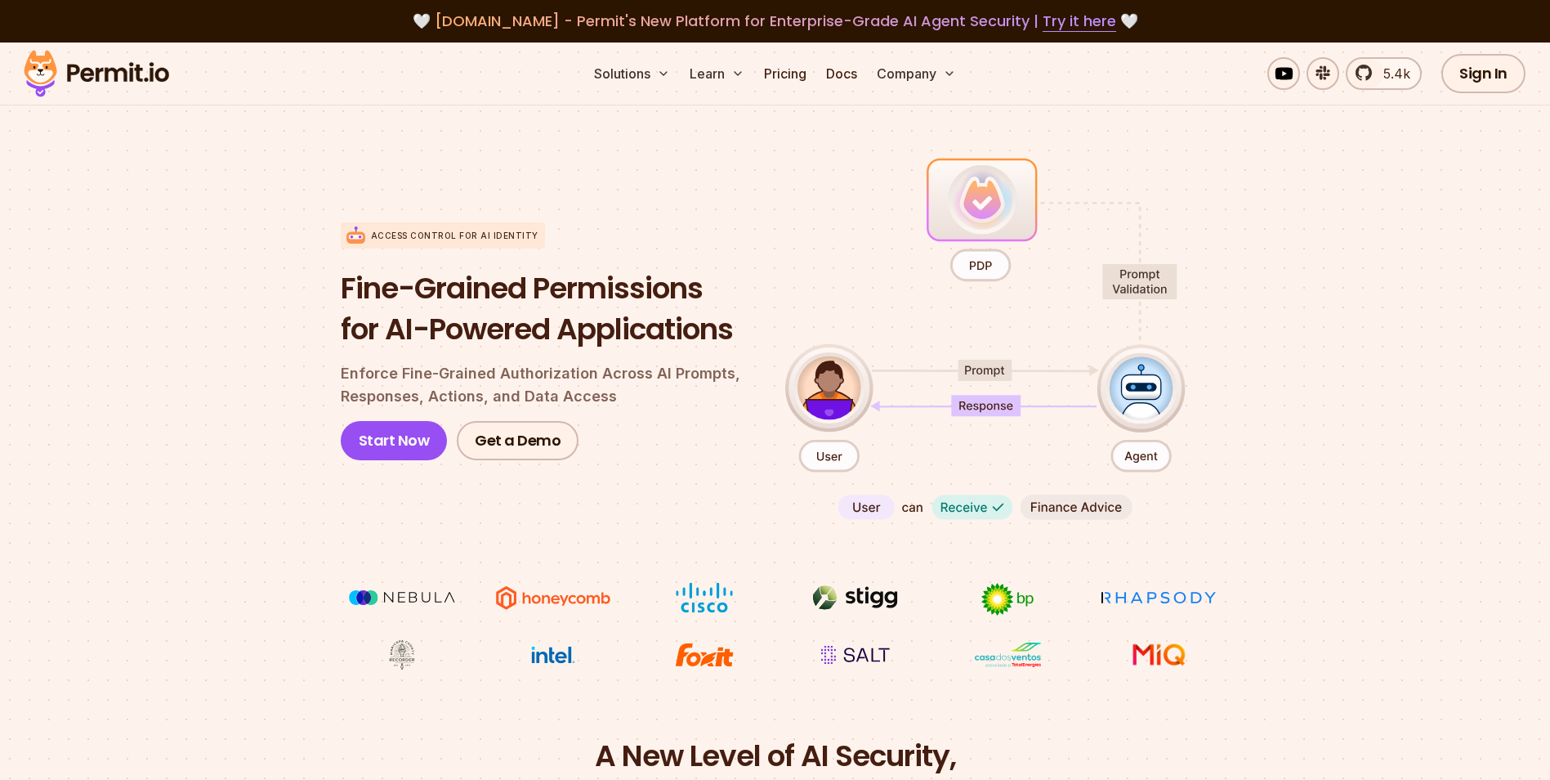
click at [1347, 235] on section "Access control for AI Identity Fine-Grained Permissions for AI-Powered Applicat…" at bounding box center [775, 411] width 1550 height 647
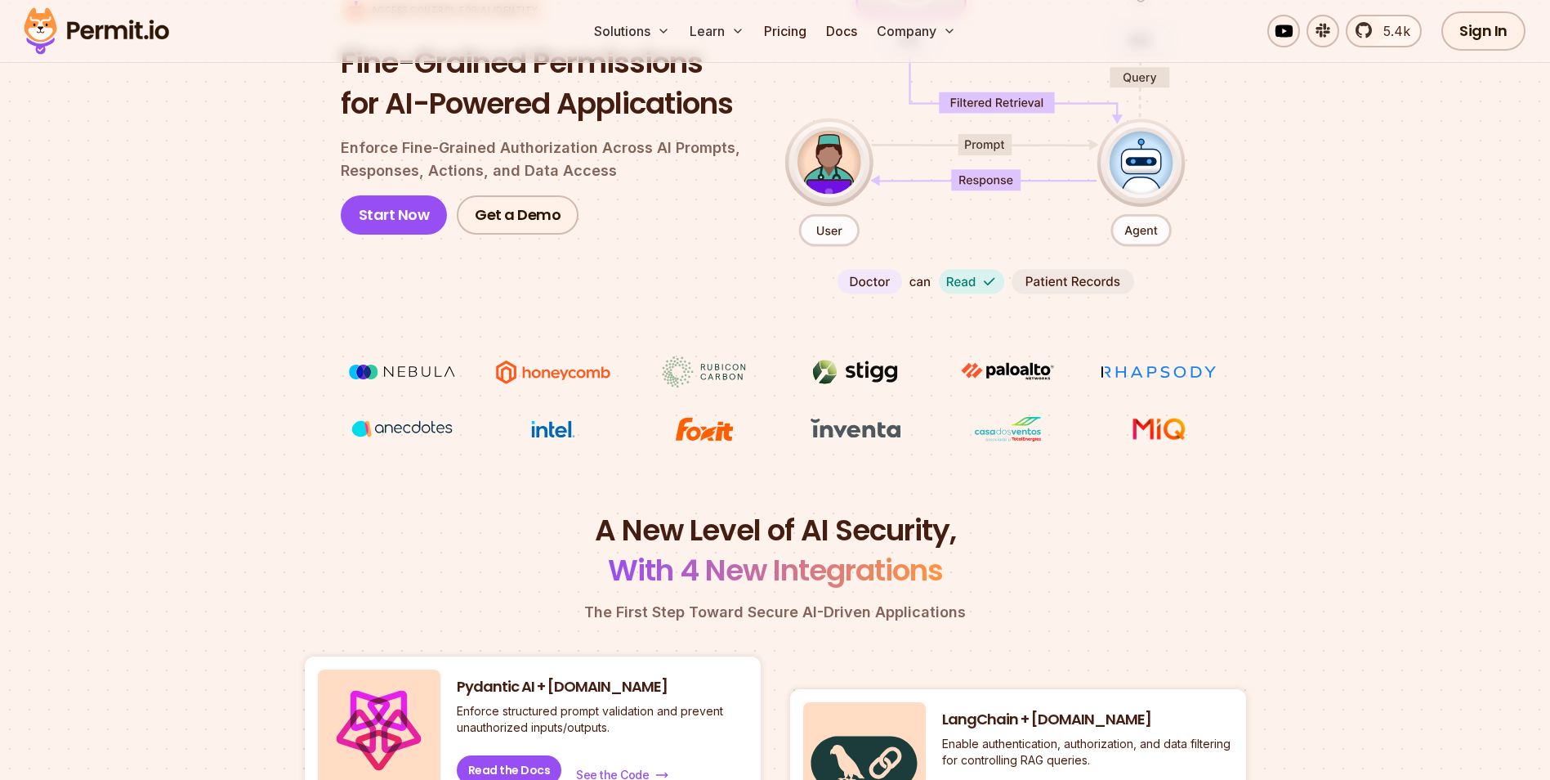
scroll to position [245, 0]
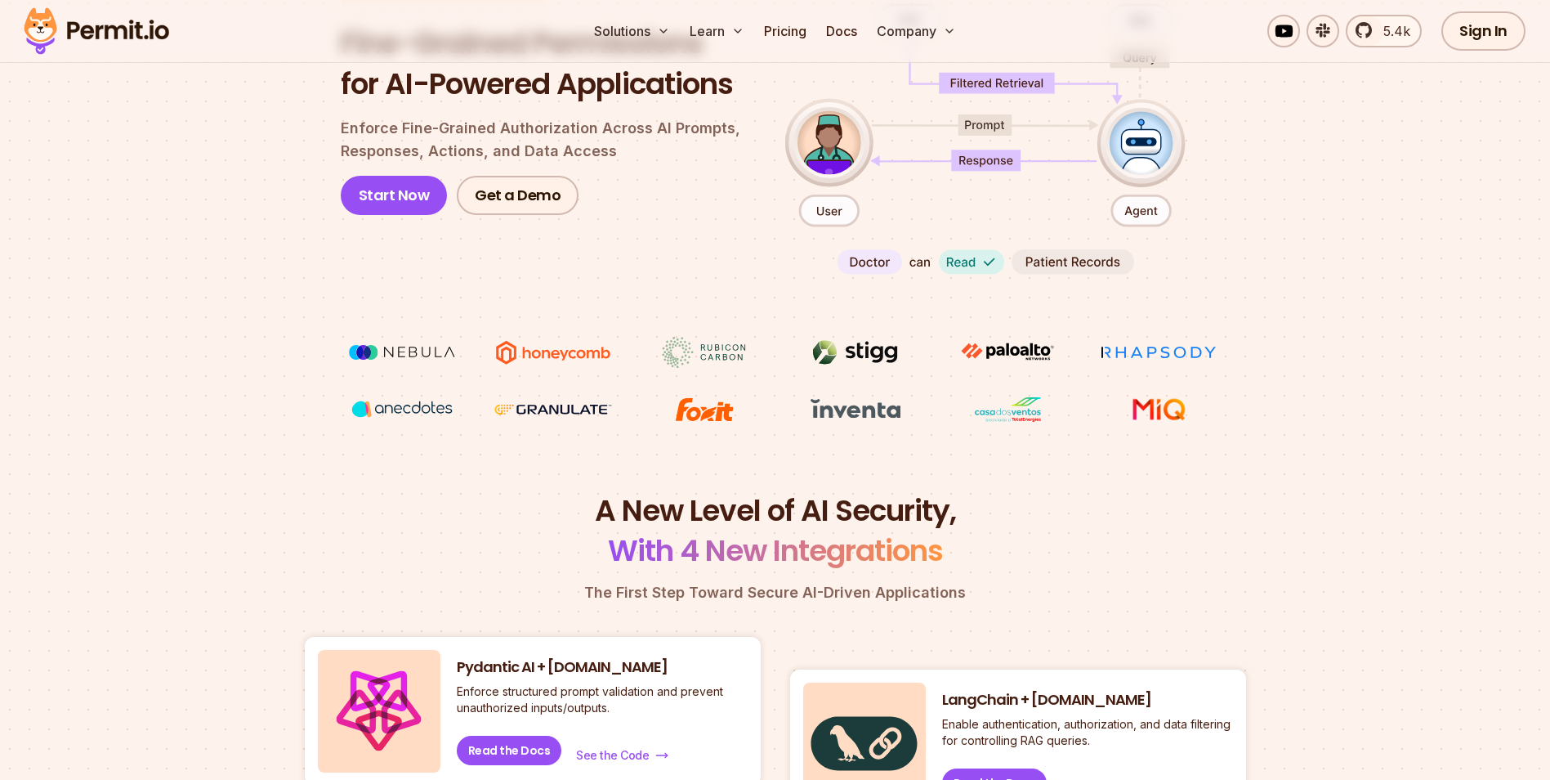
click at [1347, 234] on section "Access control for AI Identity Fine-Grained Permissions for AI-Powered Applicat…" at bounding box center [775, 166] width 1550 height 647
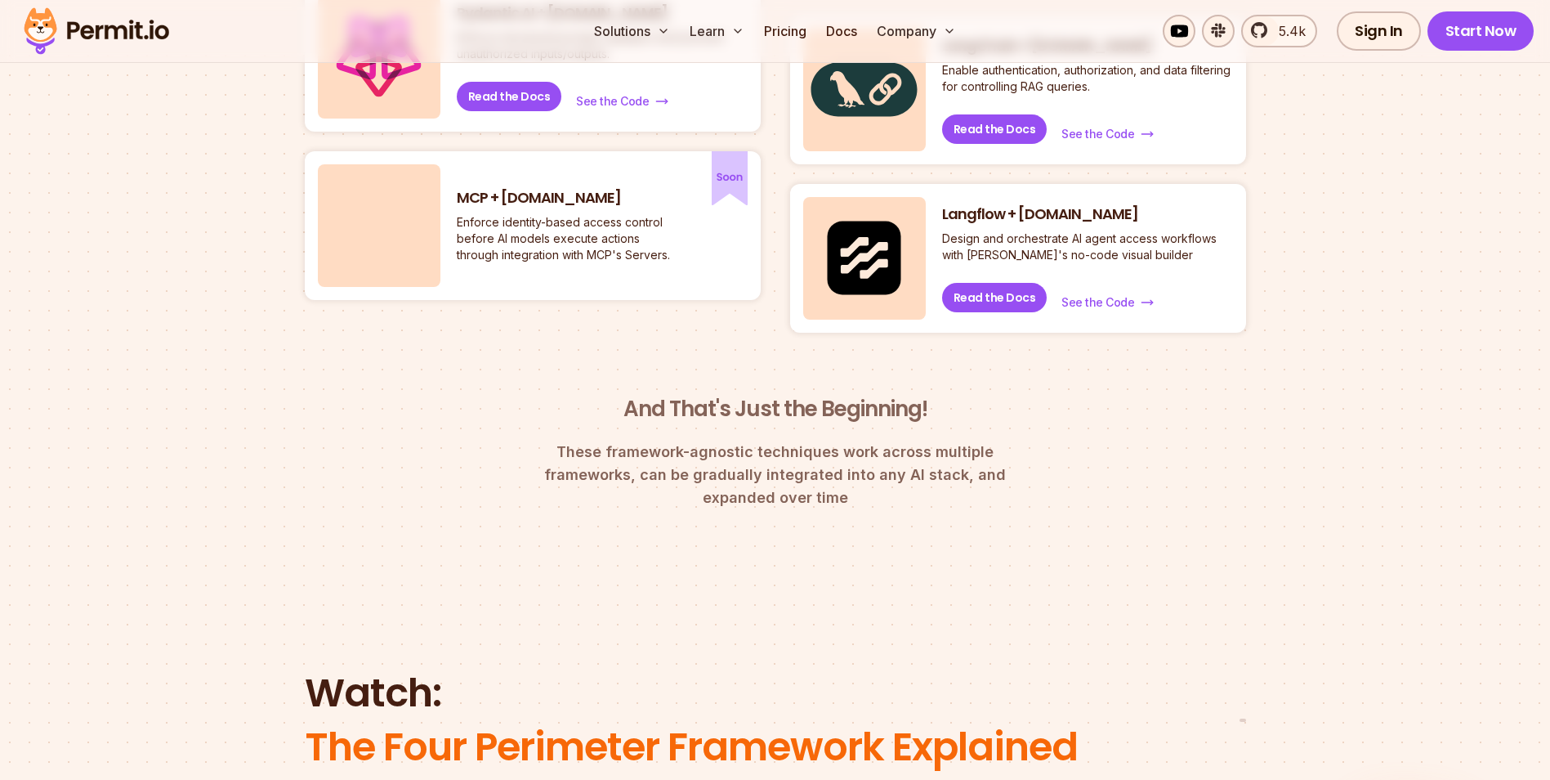
scroll to position [1144, 0]
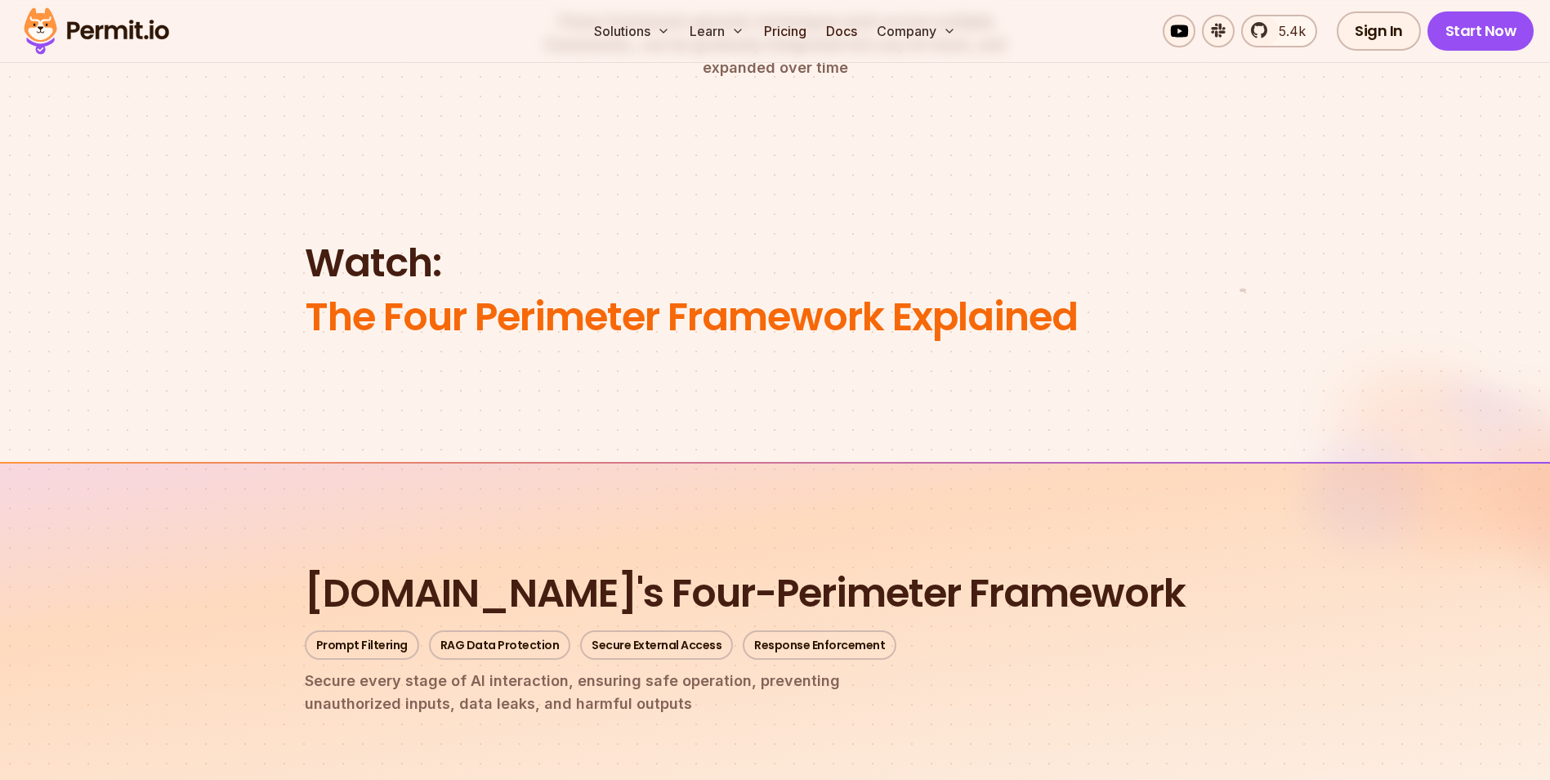
scroll to position [1471, 0]
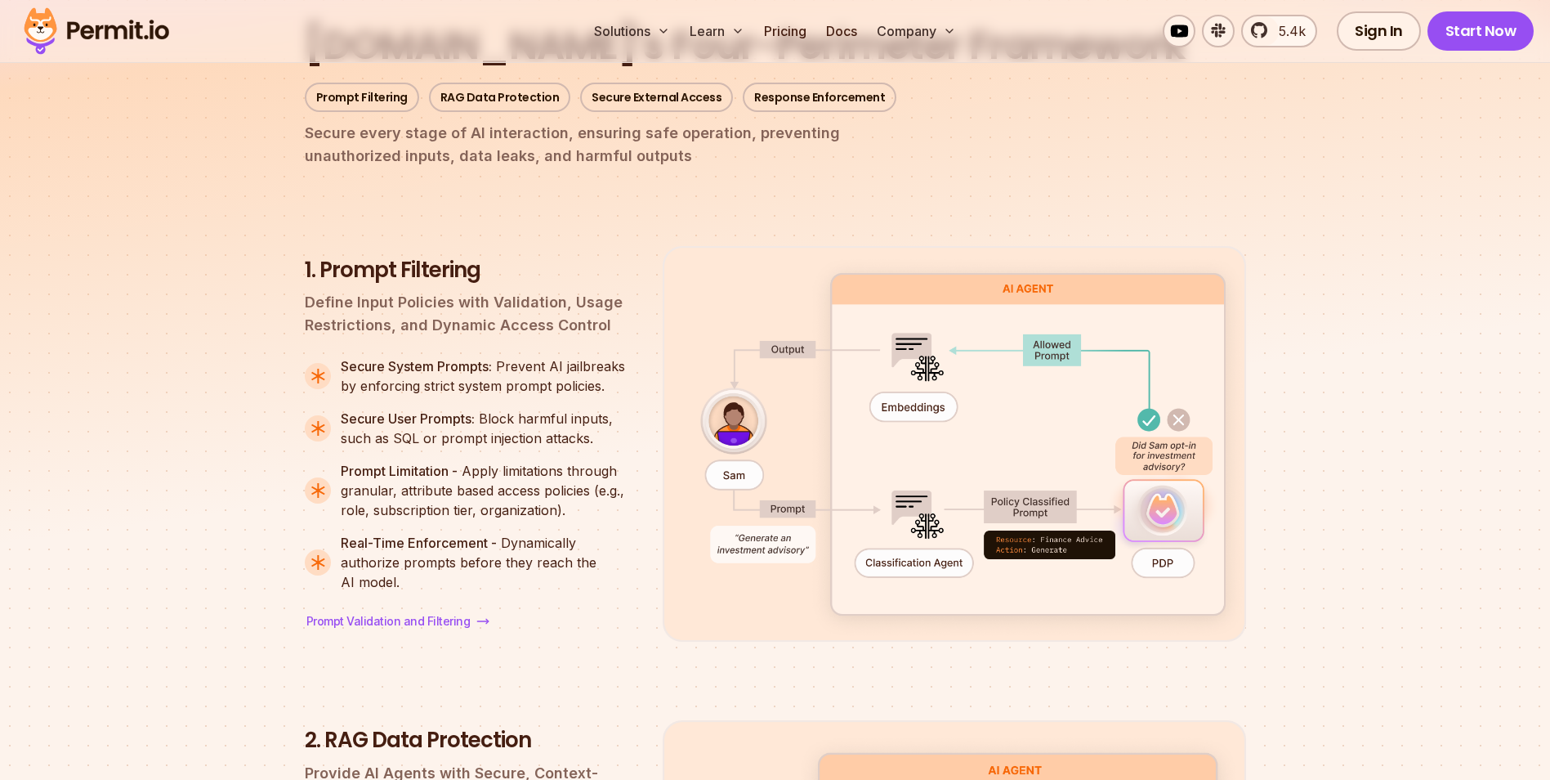
scroll to position [1879, 0]
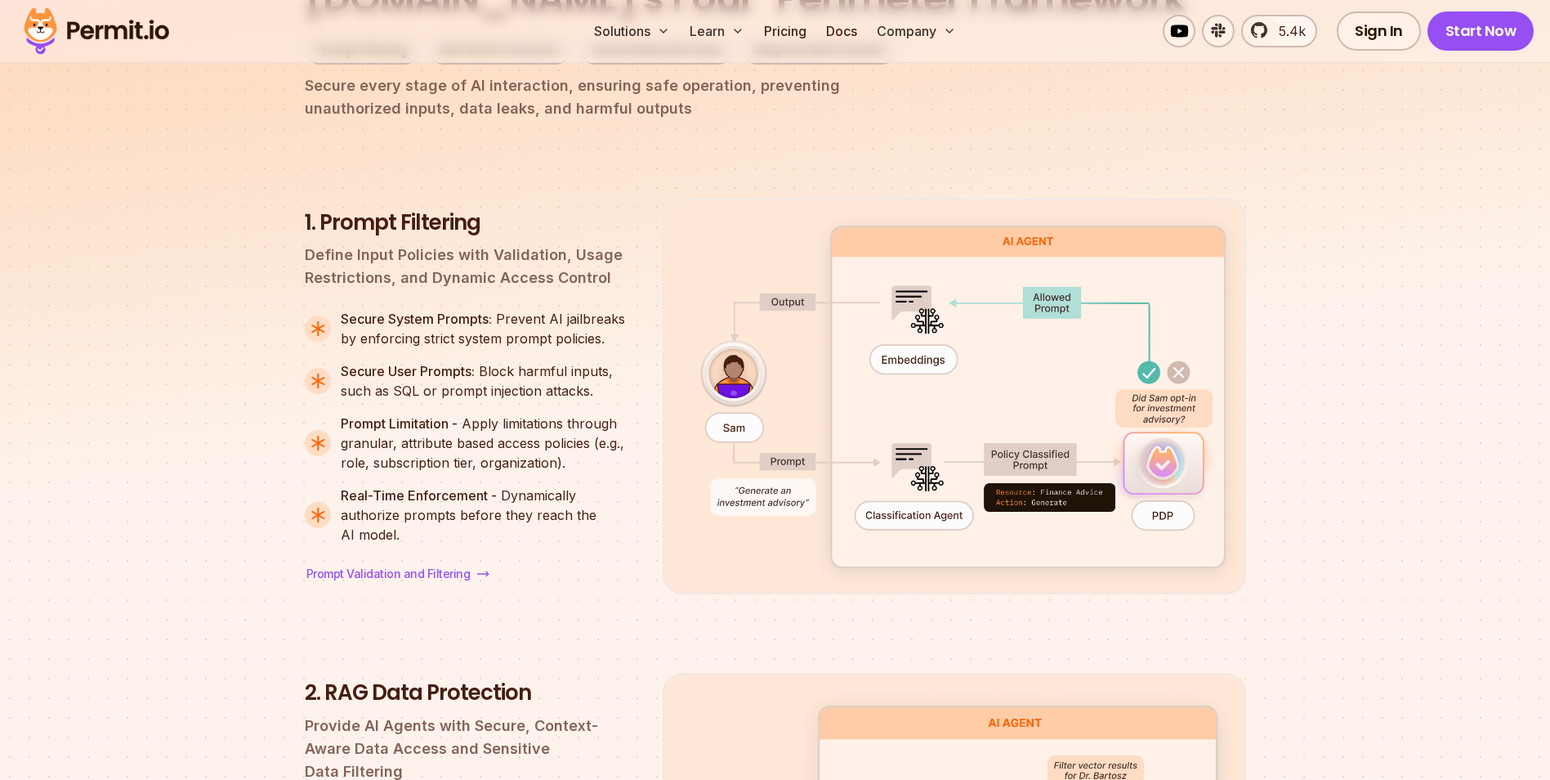
scroll to position [1961, 0]
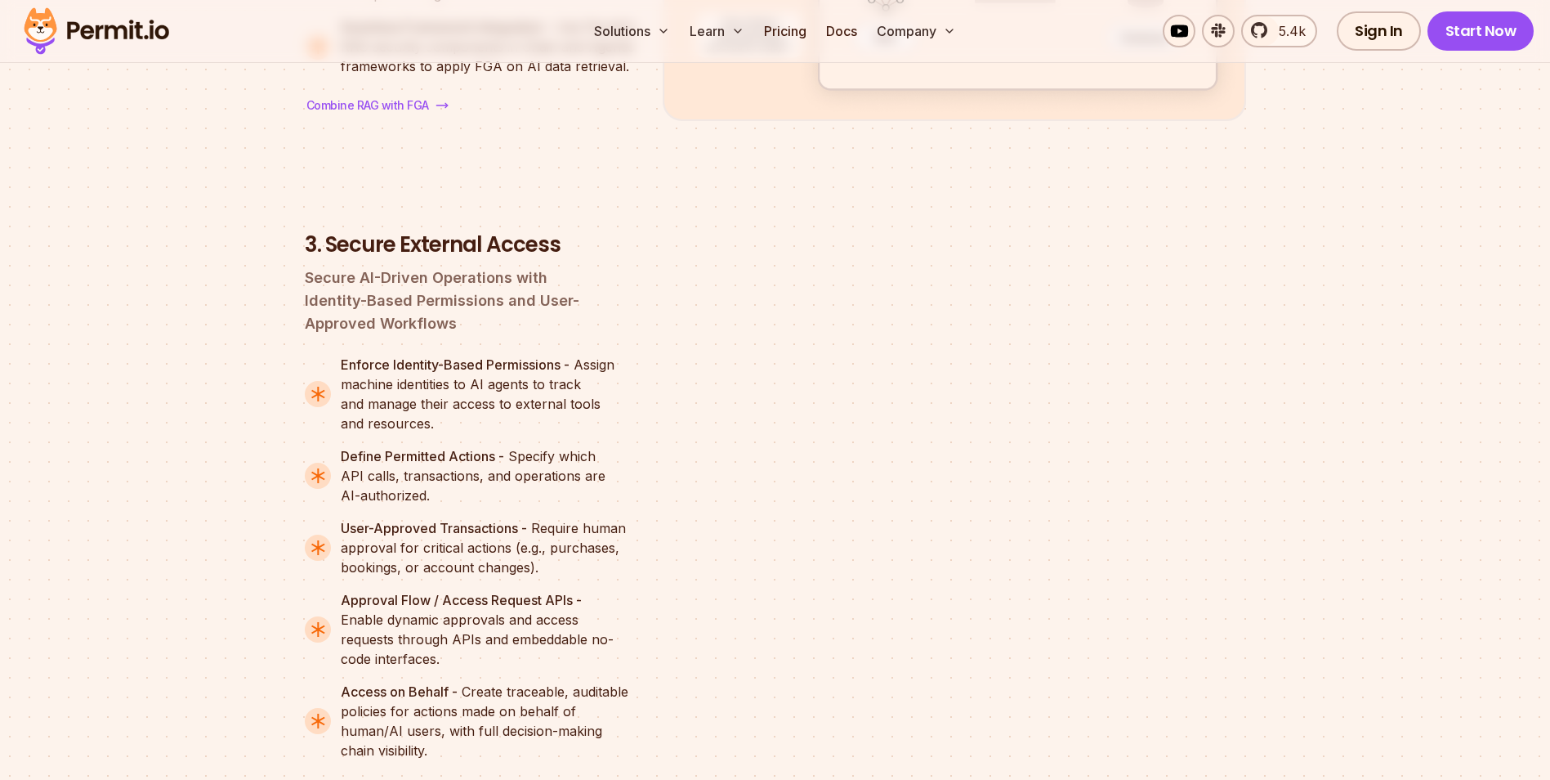
scroll to position [3023, 0]
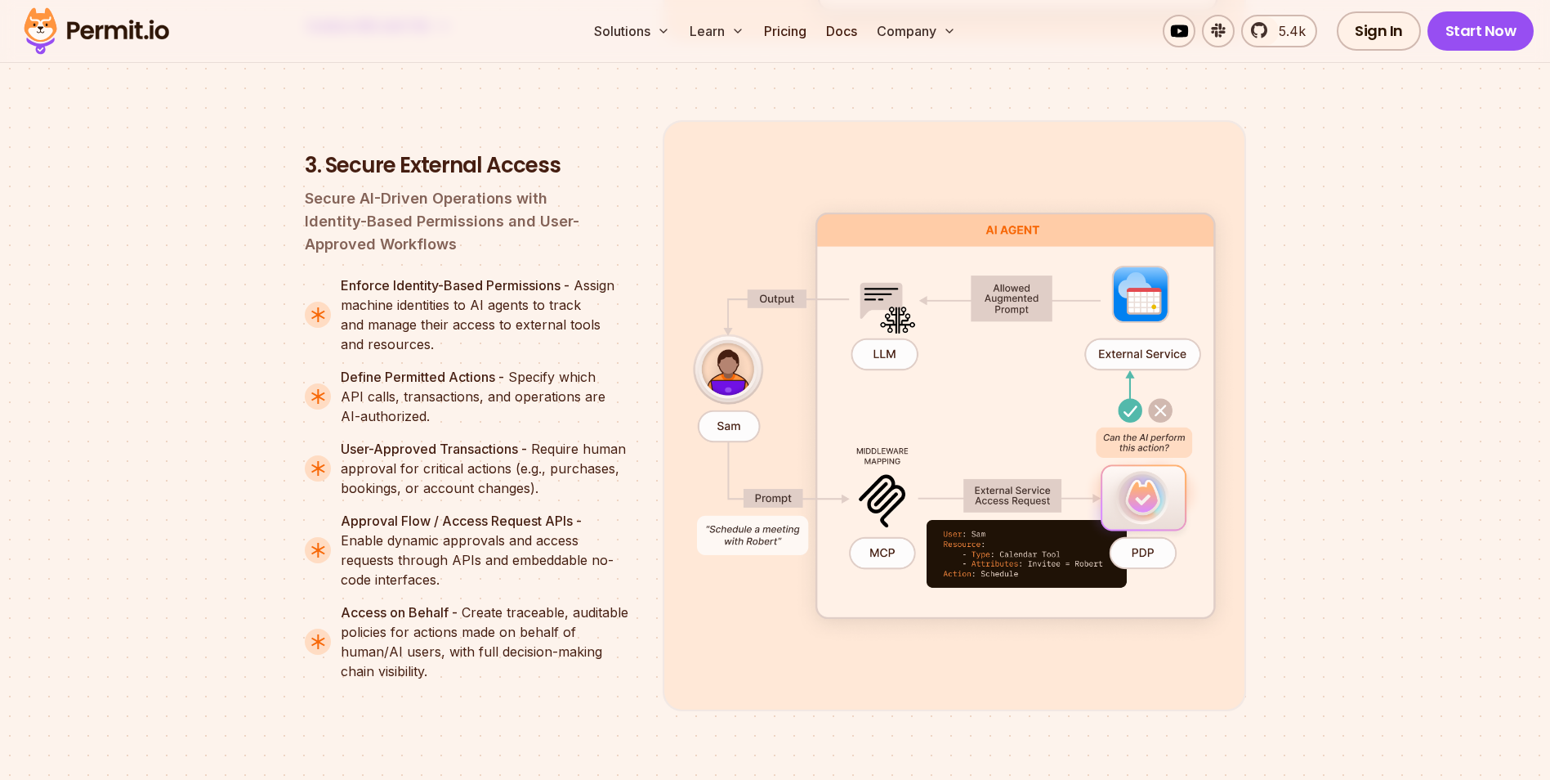
click at [1327, 235] on section "Permit.io's Four-Perimeter Framework Prompt Filtering RAG Data Protection Secur…" at bounding box center [775, 9] width 1550 height 2484
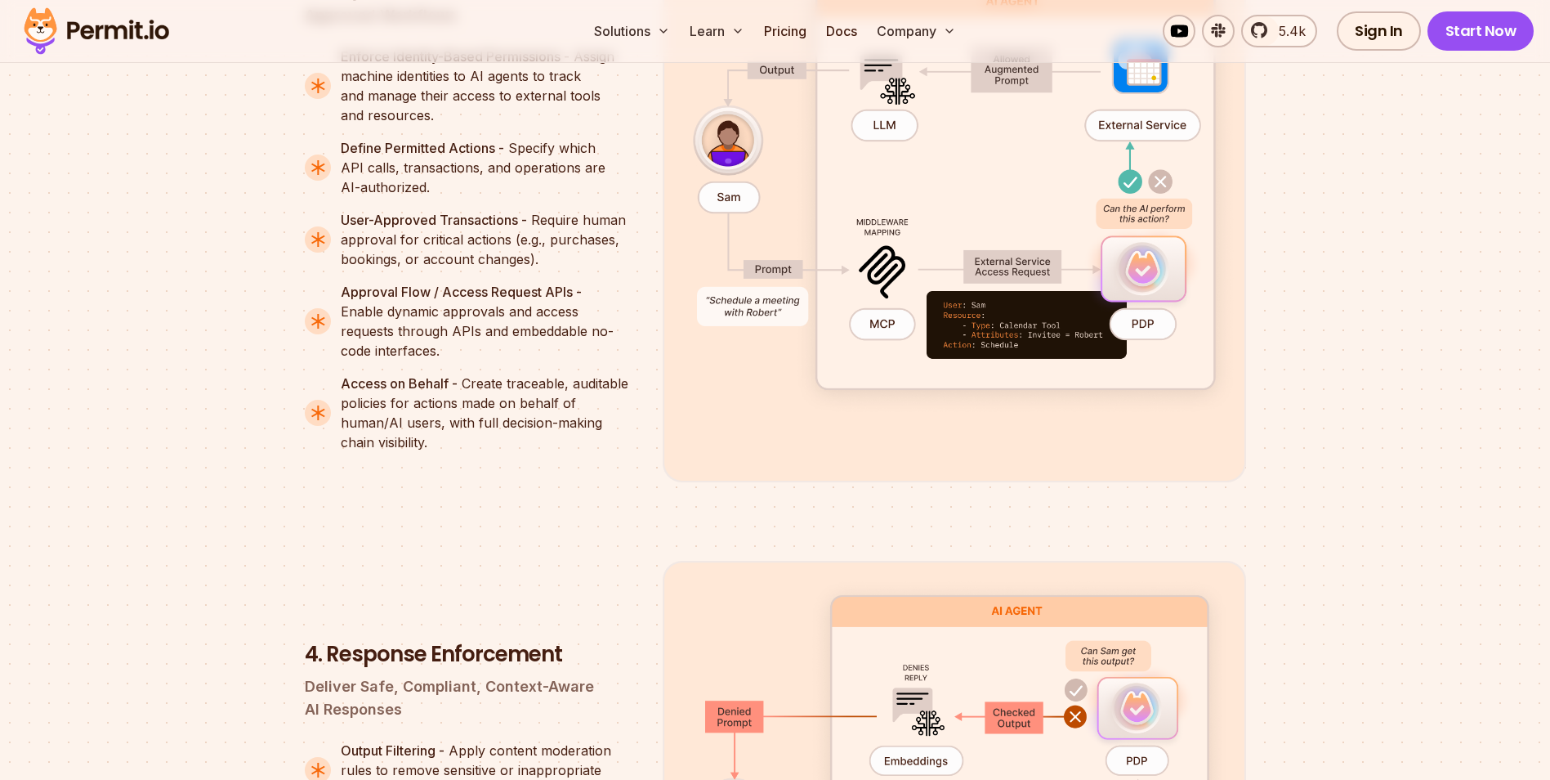
scroll to position [3269, 0]
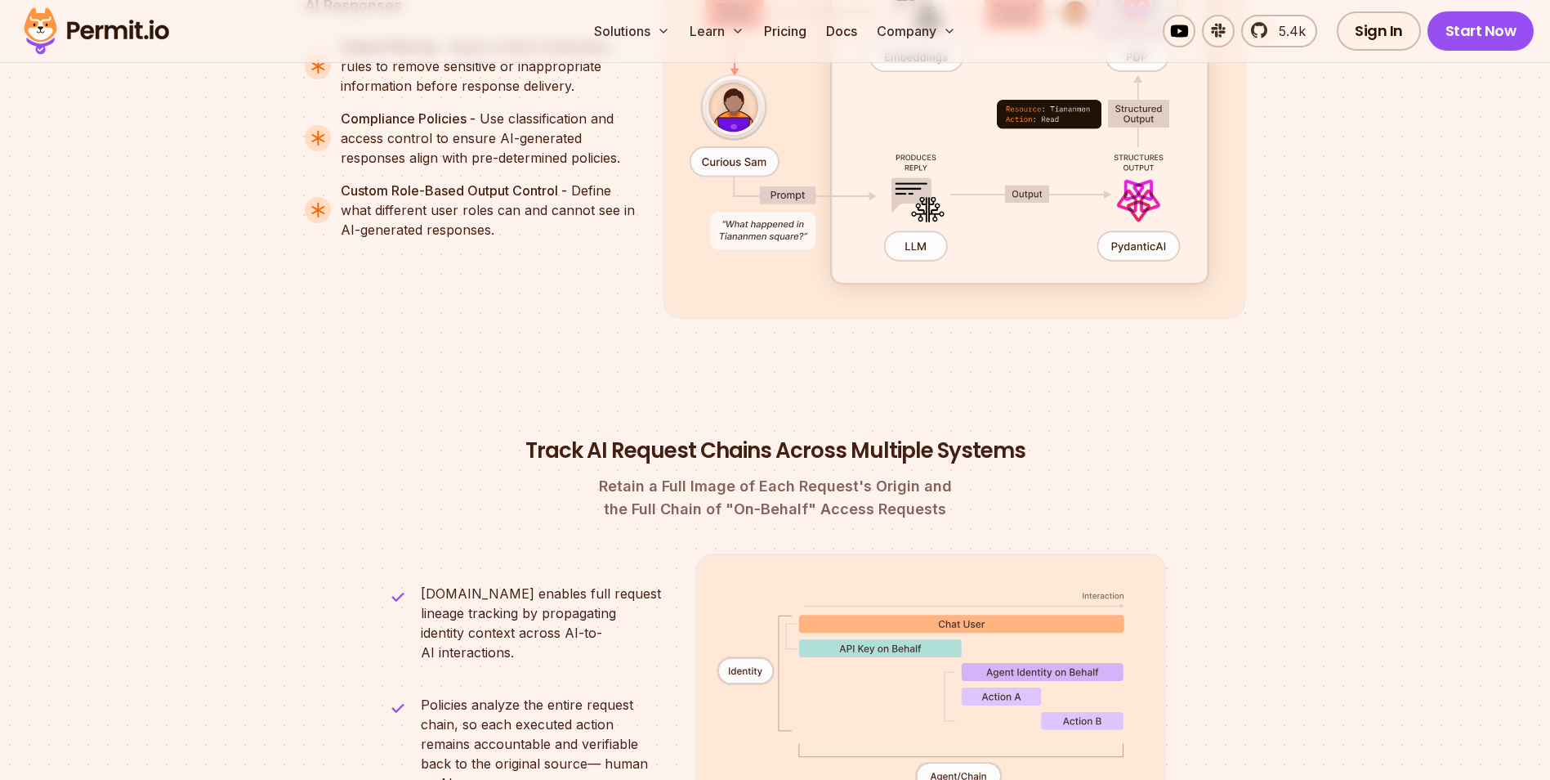
scroll to position [4004, 0]
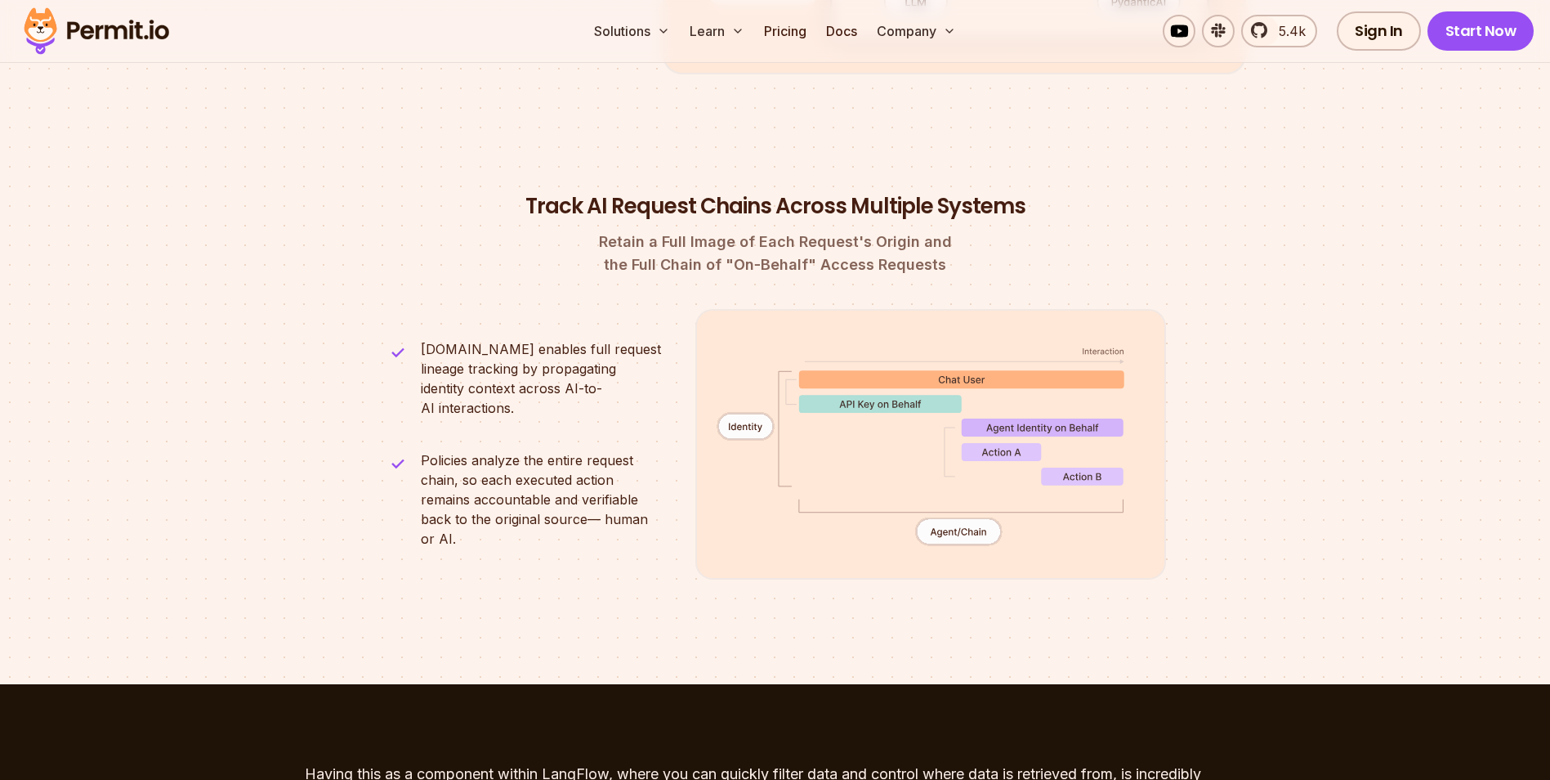
scroll to position [4249, 0]
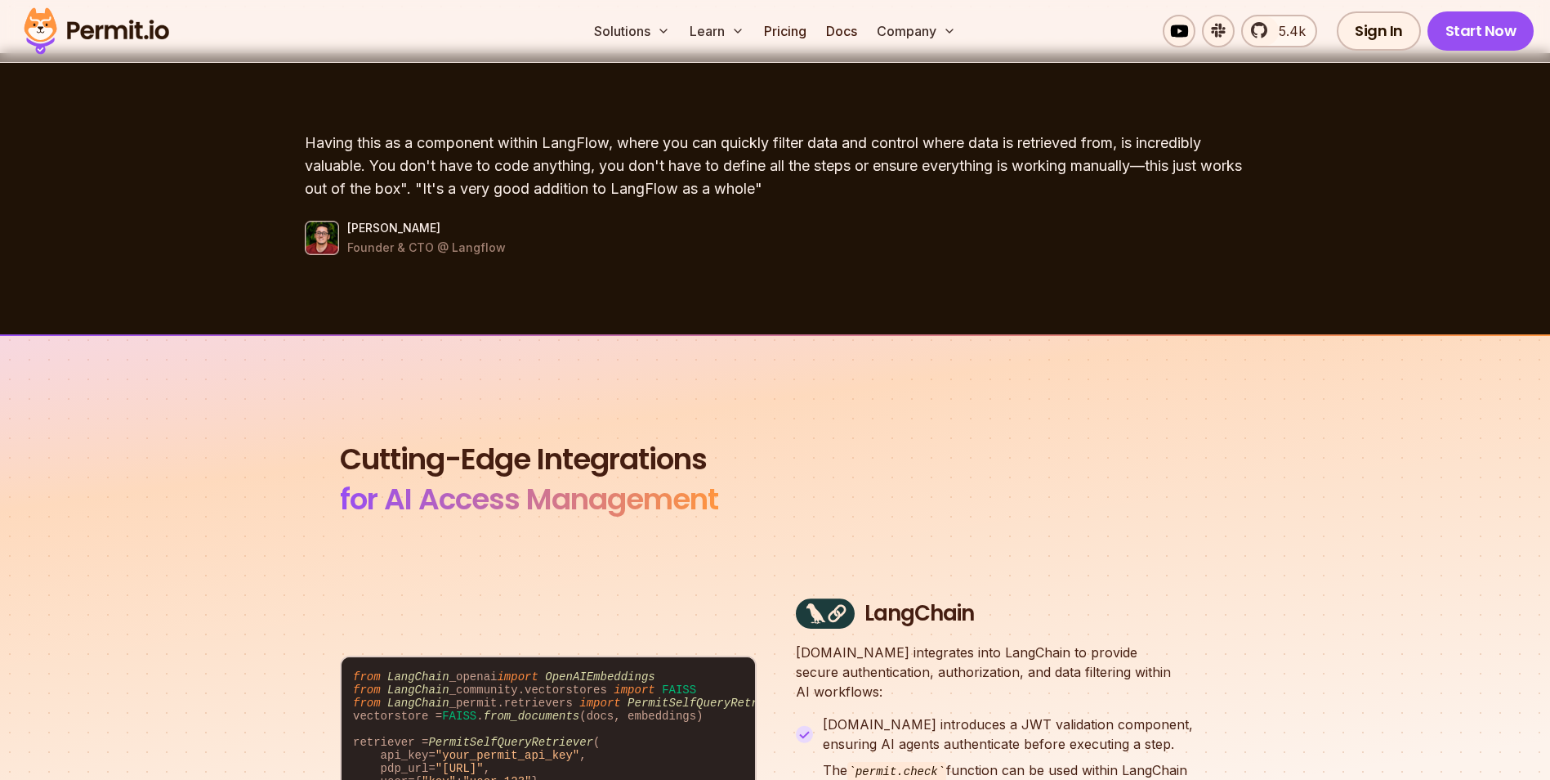
scroll to position [4821, 0]
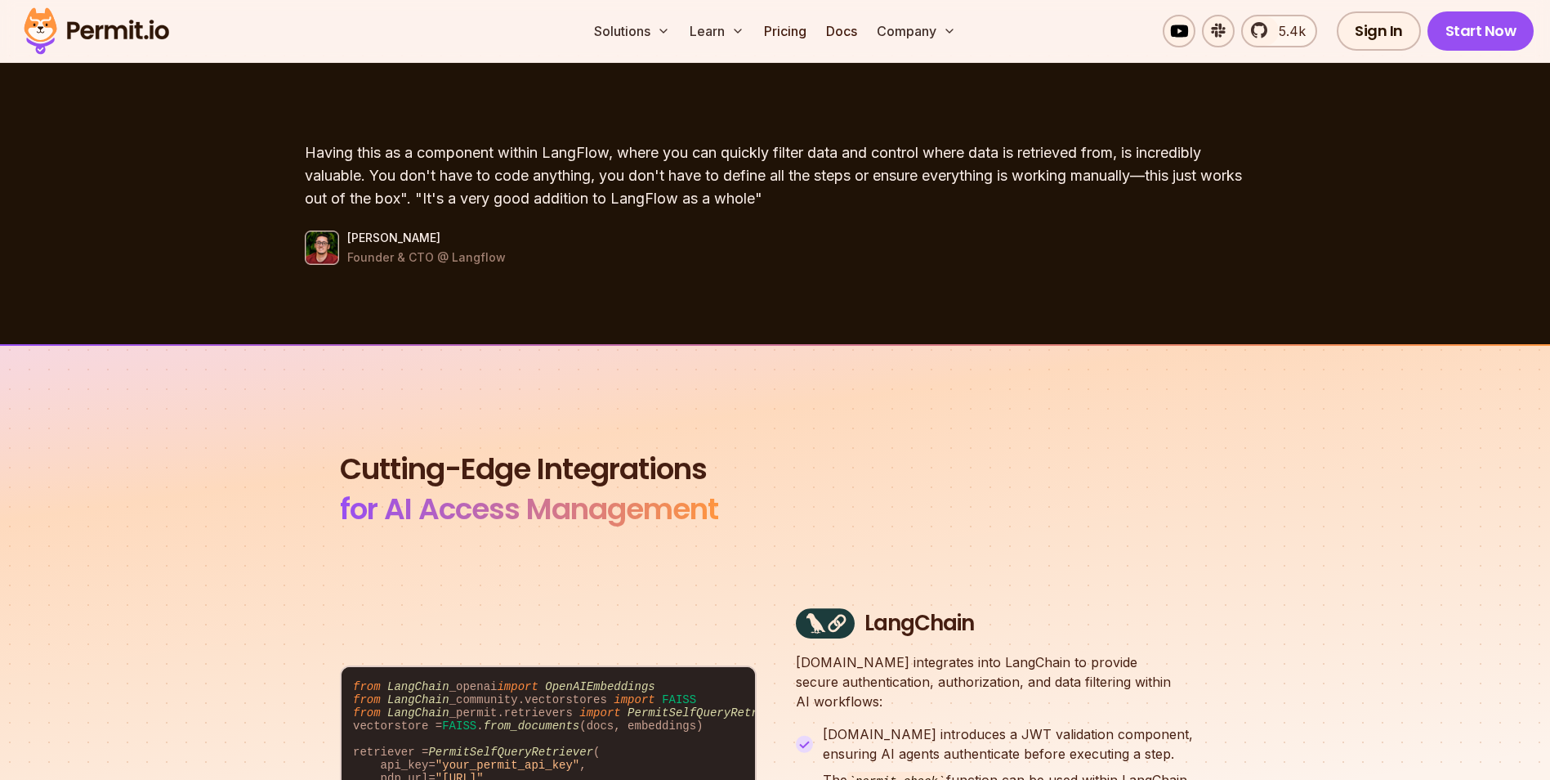
click at [1358, 252] on section "Having this as a component within LangFlow, where you can quickly filter data a…" at bounding box center [775, 203] width 1550 height 281
click at [1361, 251] on section "Having this as a component within LangFlow, where you can quickly filter data a…" at bounding box center [775, 203] width 1550 height 281
click at [1360, 252] on section "Having this as a component within LangFlow, where you can quickly filter data a…" at bounding box center [775, 203] width 1550 height 281
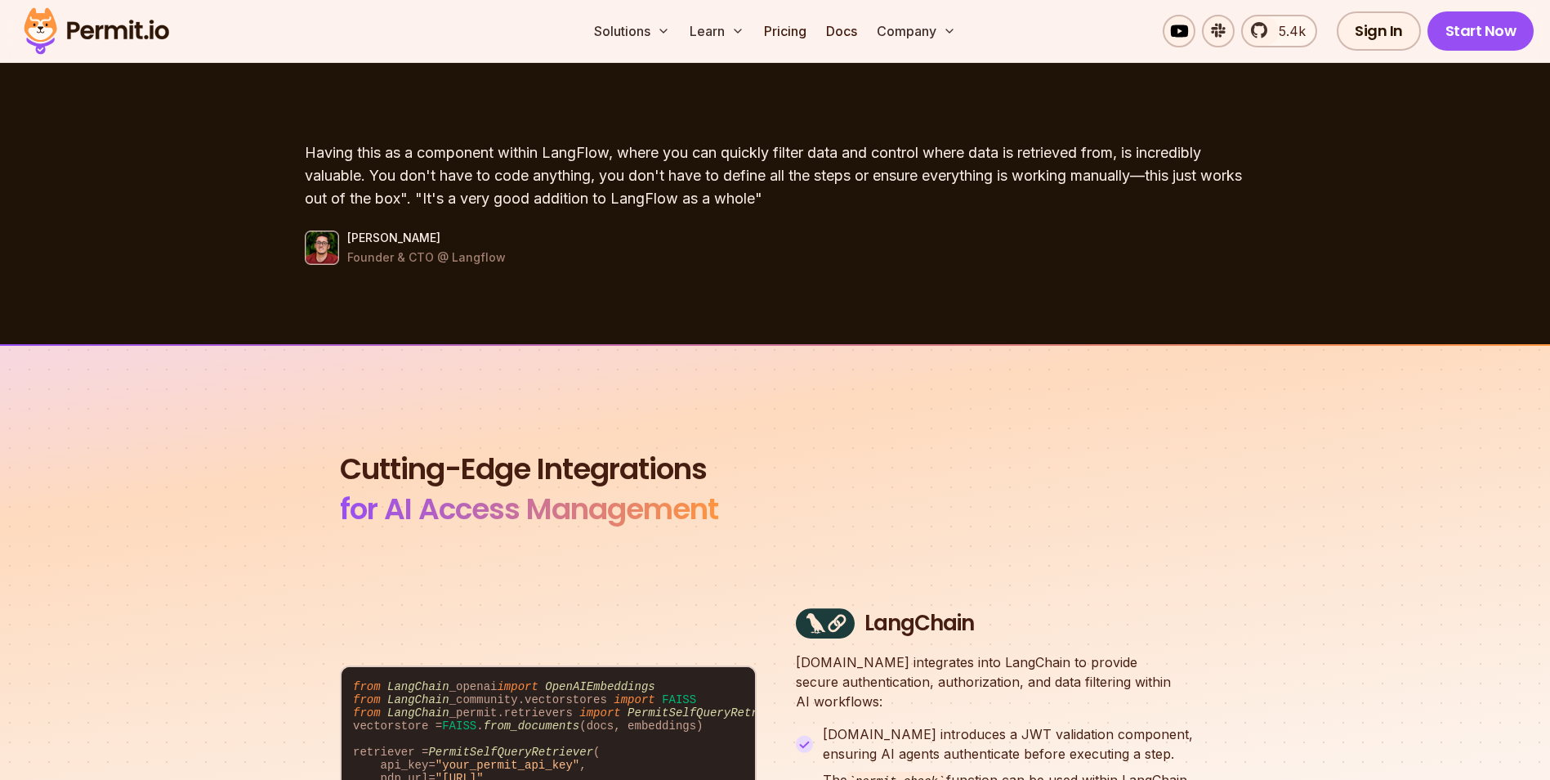
click at [1360, 252] on section "Having this as a component within LangFlow, where you can quickly filter data a…" at bounding box center [775, 203] width 1550 height 281
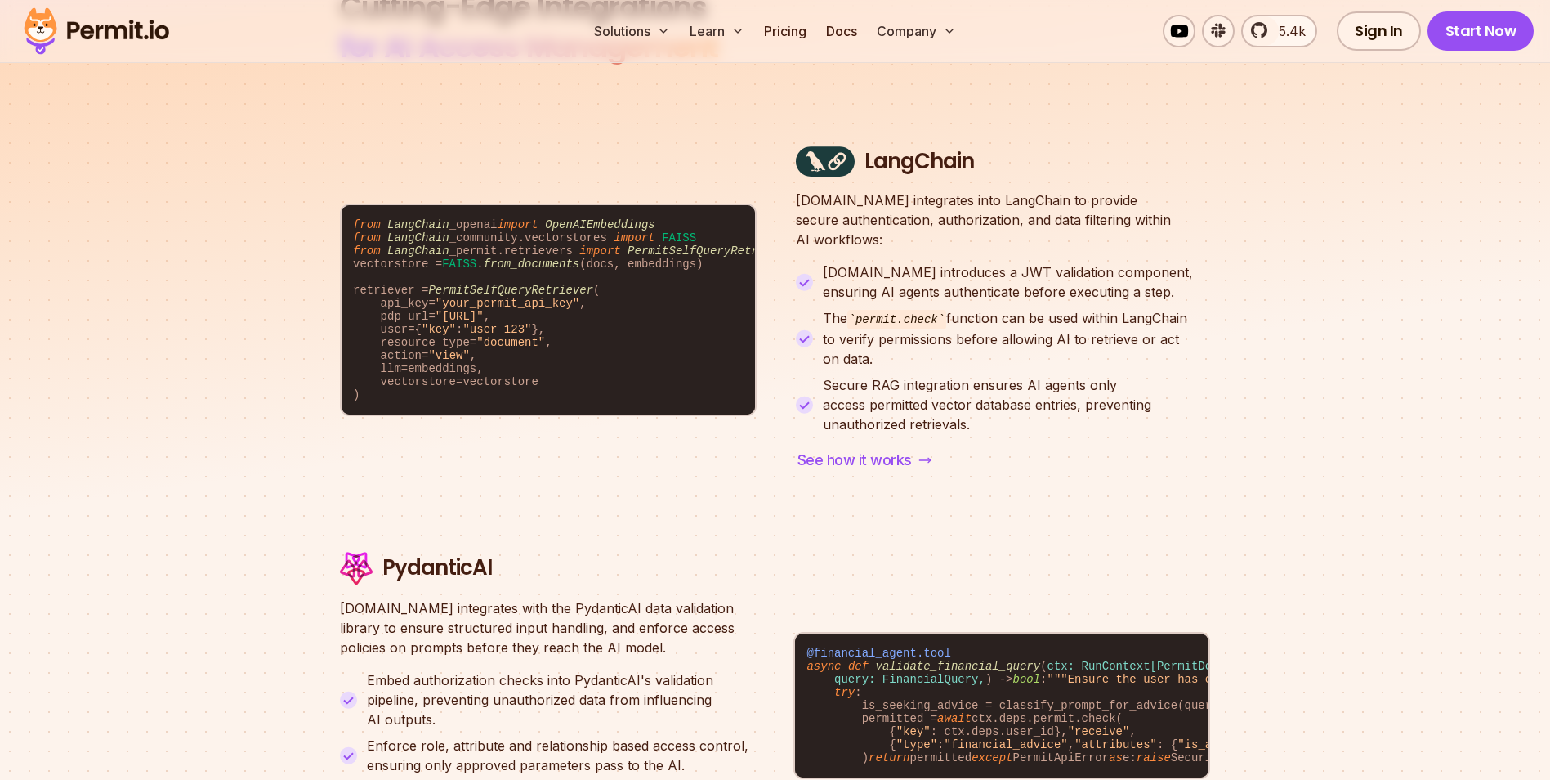
scroll to position [5311, 0]
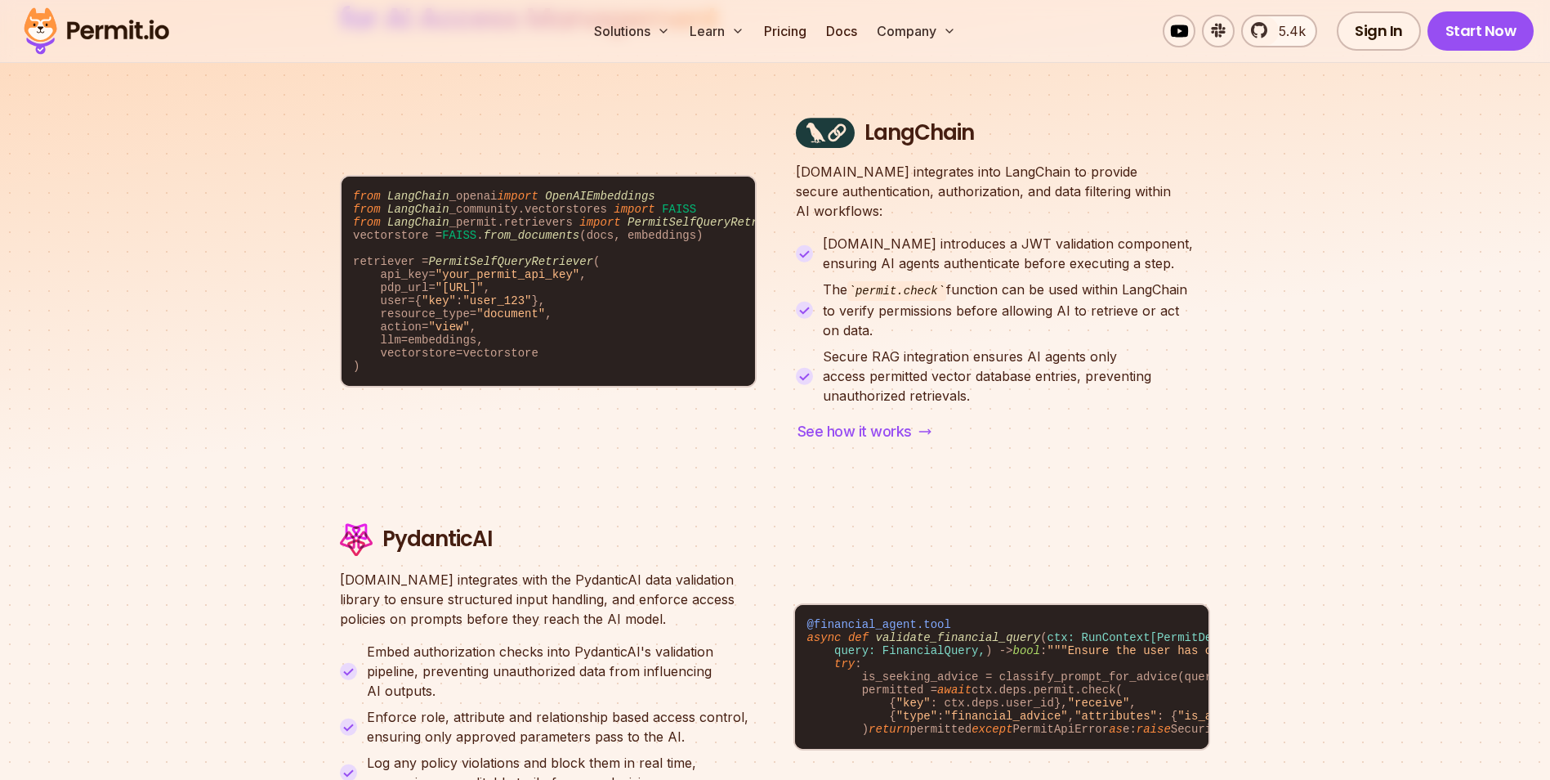
click at [1360, 252] on section "Cutting-Edge Integrations for AI Access Management from LangChain _openai impor…" at bounding box center [775, 771] width 1550 height 1834
drag, startPoint x: 1360, startPoint y: 252, endPoint x: 1171, endPoint y: 248, distance: 188.8
click at [1171, 248] on div "Cutting-Edge Integrations for AI Access Management from LangChain _openai impor…" at bounding box center [775, 770] width 870 height 1624
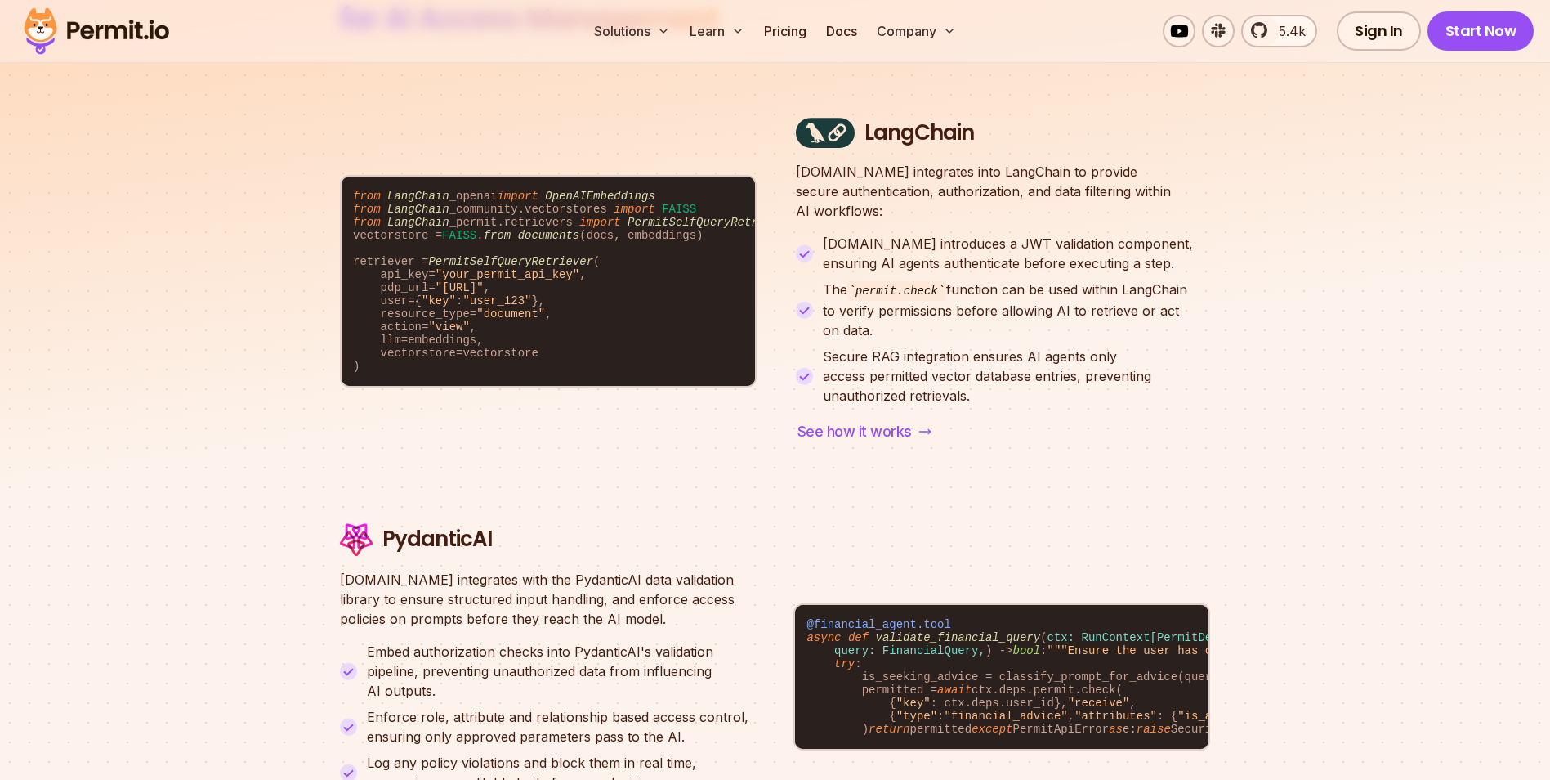
click at [1212, 249] on section "Cutting-Edge Integrations for AI Access Management from LangChain _openai impor…" at bounding box center [775, 771] width 1550 height 1834
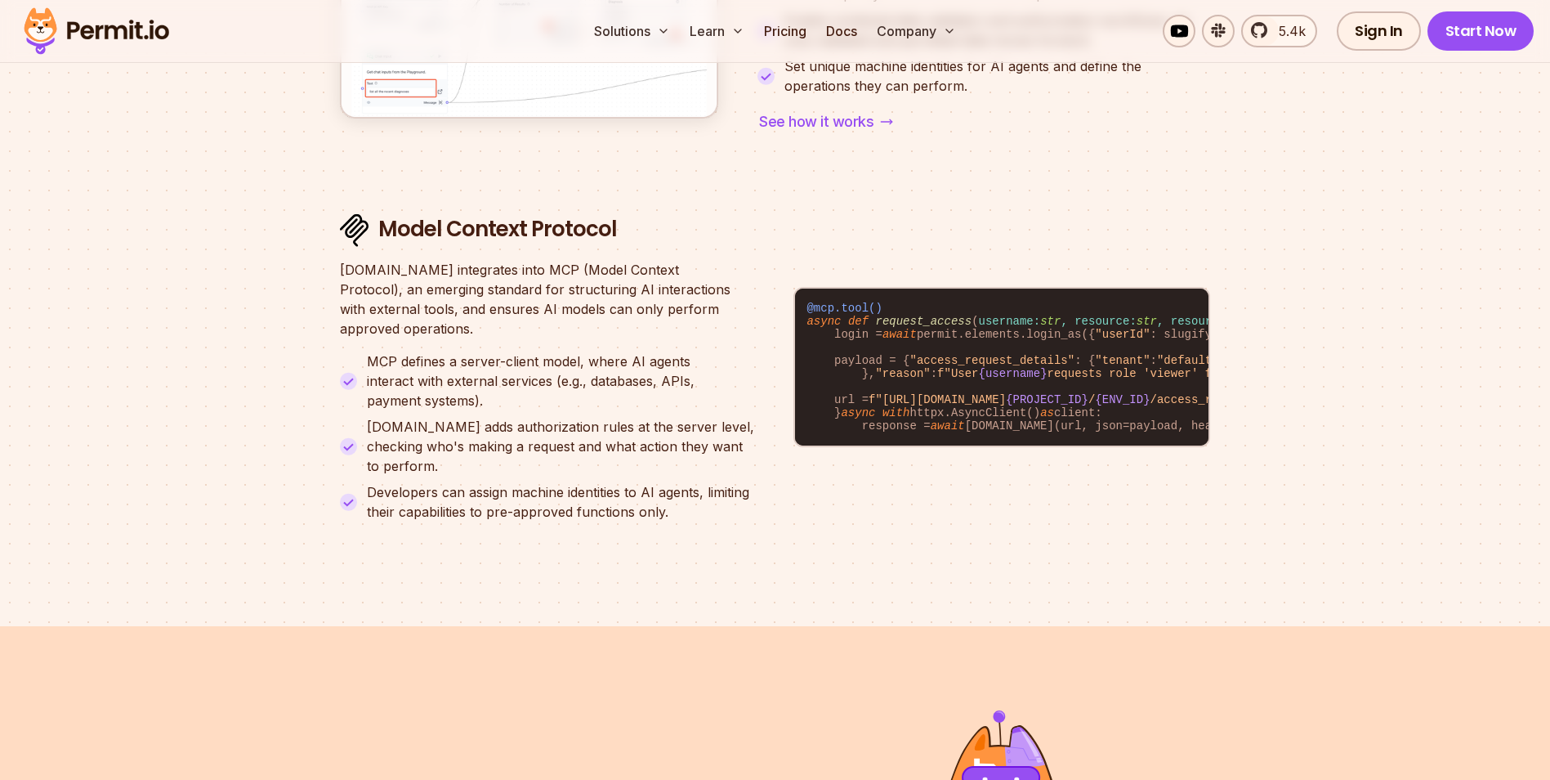
scroll to position [6537, 0]
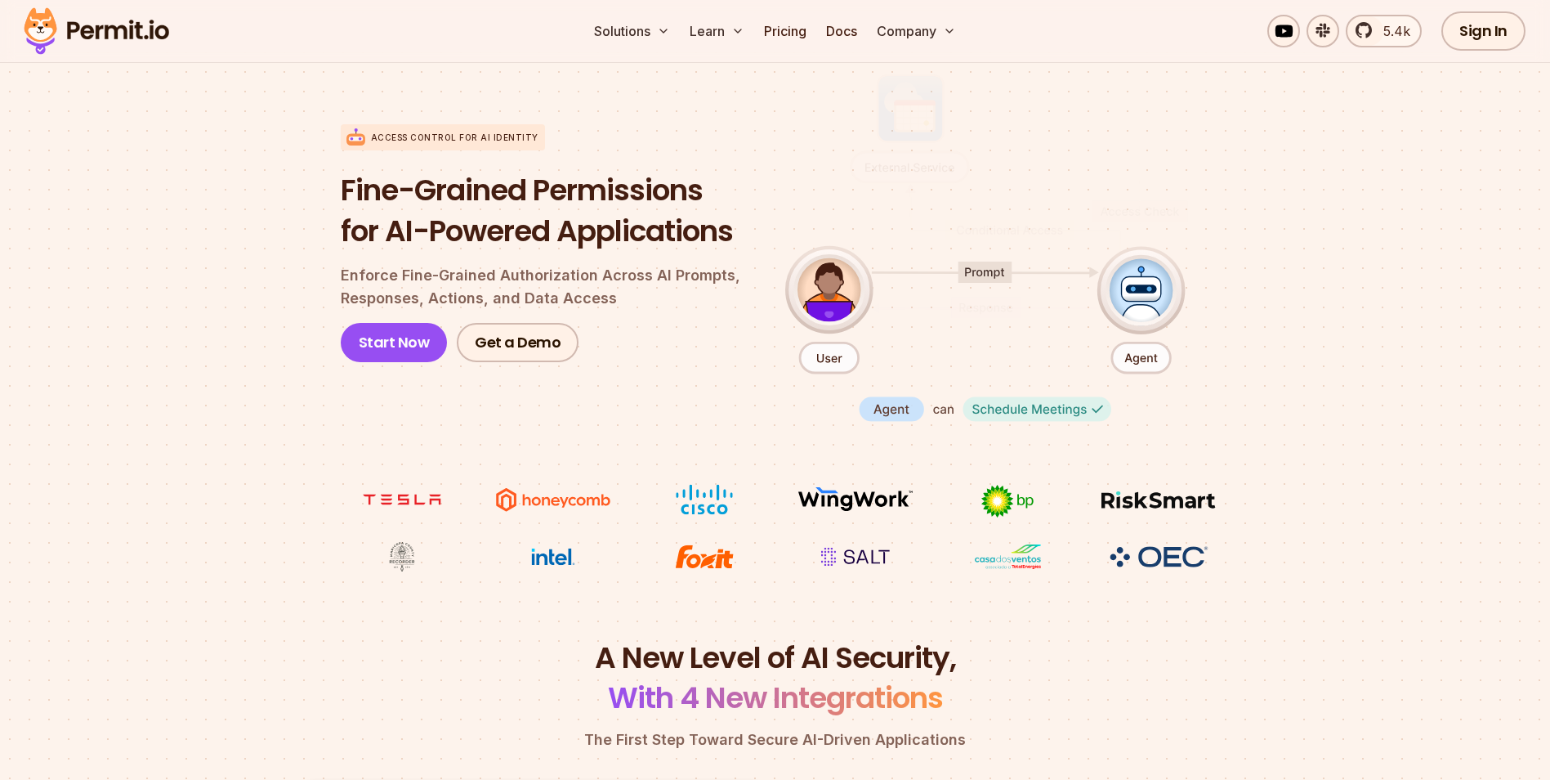
scroll to position [0, 0]
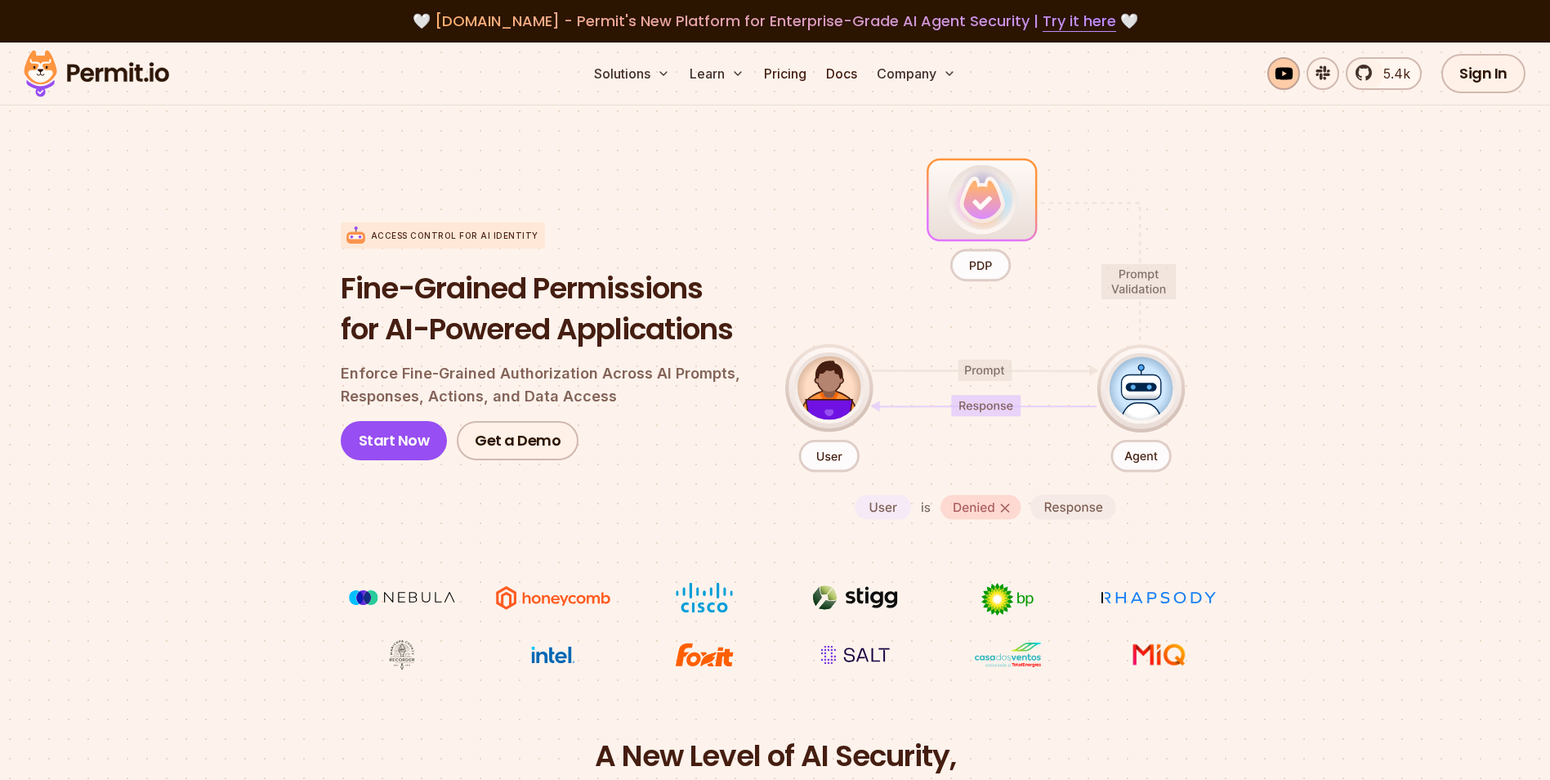
click at [1287, 73] on link at bounding box center [1283, 73] width 33 height 33
